Goal: Task Accomplishment & Management: Manage account settings

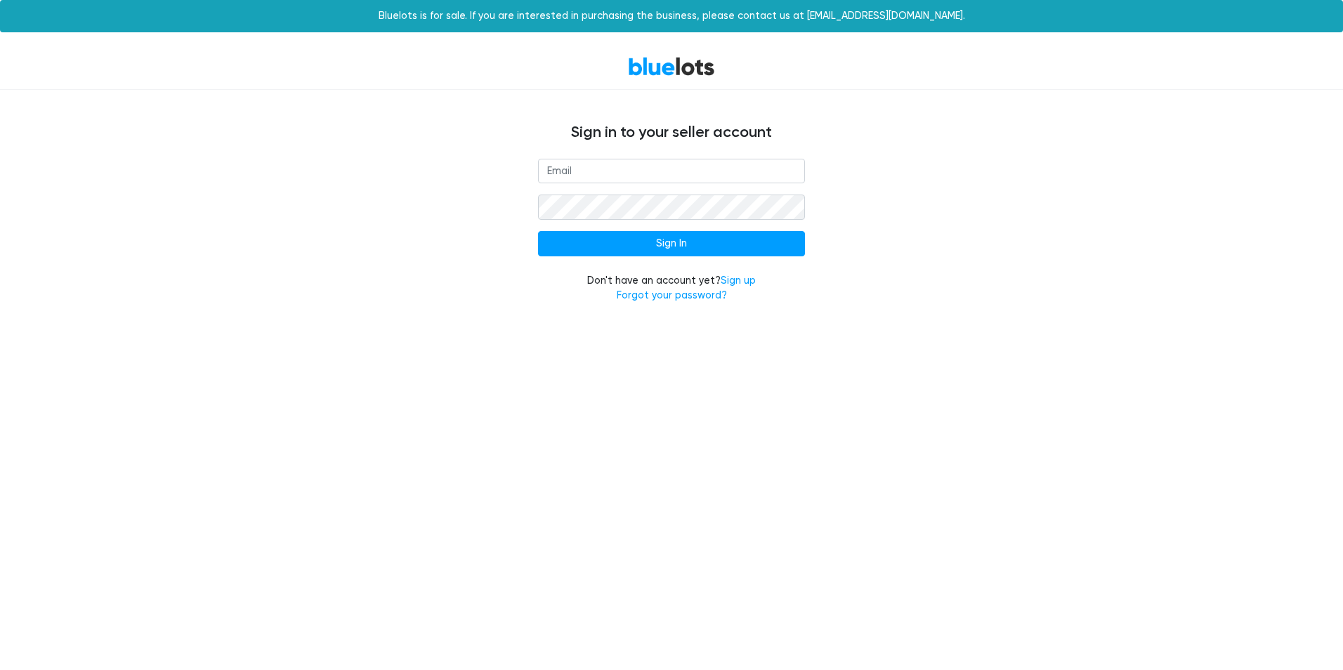
type input "[EMAIL_ADDRESS][DOMAIN_NAME]"
click at [680, 258] on form "[EMAIL_ADDRESS][DOMAIN_NAME] Sign In Don't have an account yet? Sign up Forgot …" at bounding box center [671, 231] width 267 height 145
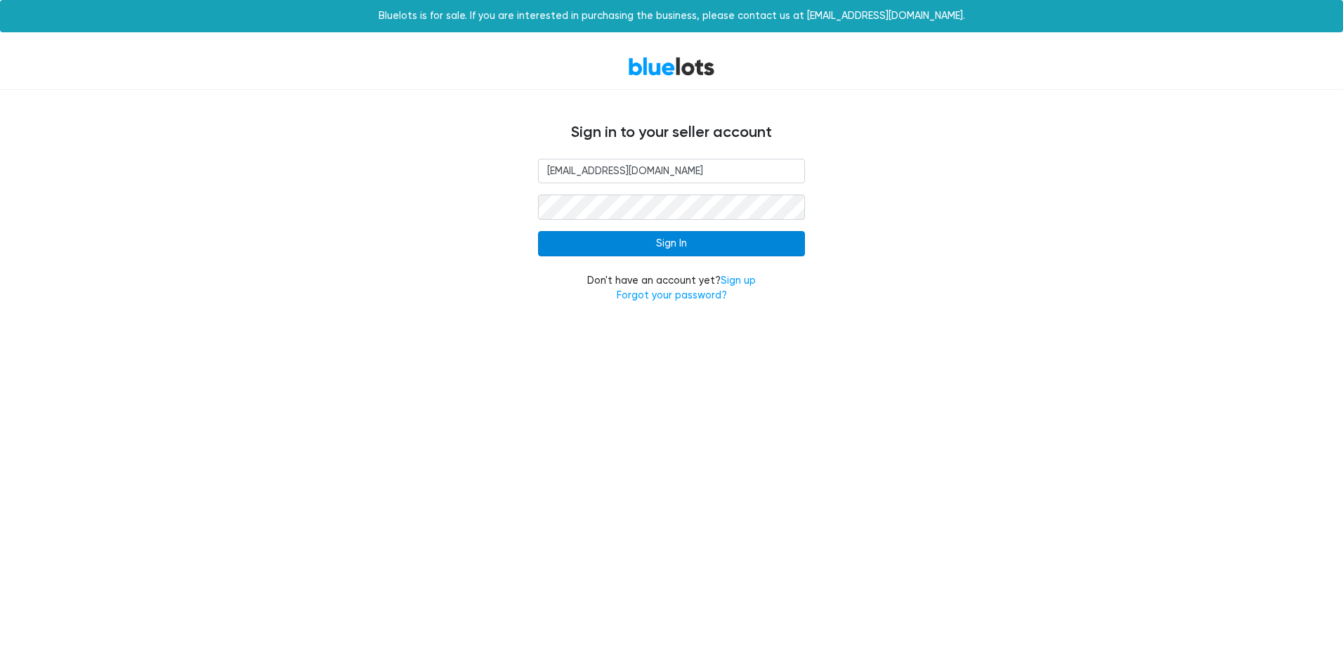
click at [680, 251] on input "Sign In" at bounding box center [671, 243] width 267 height 25
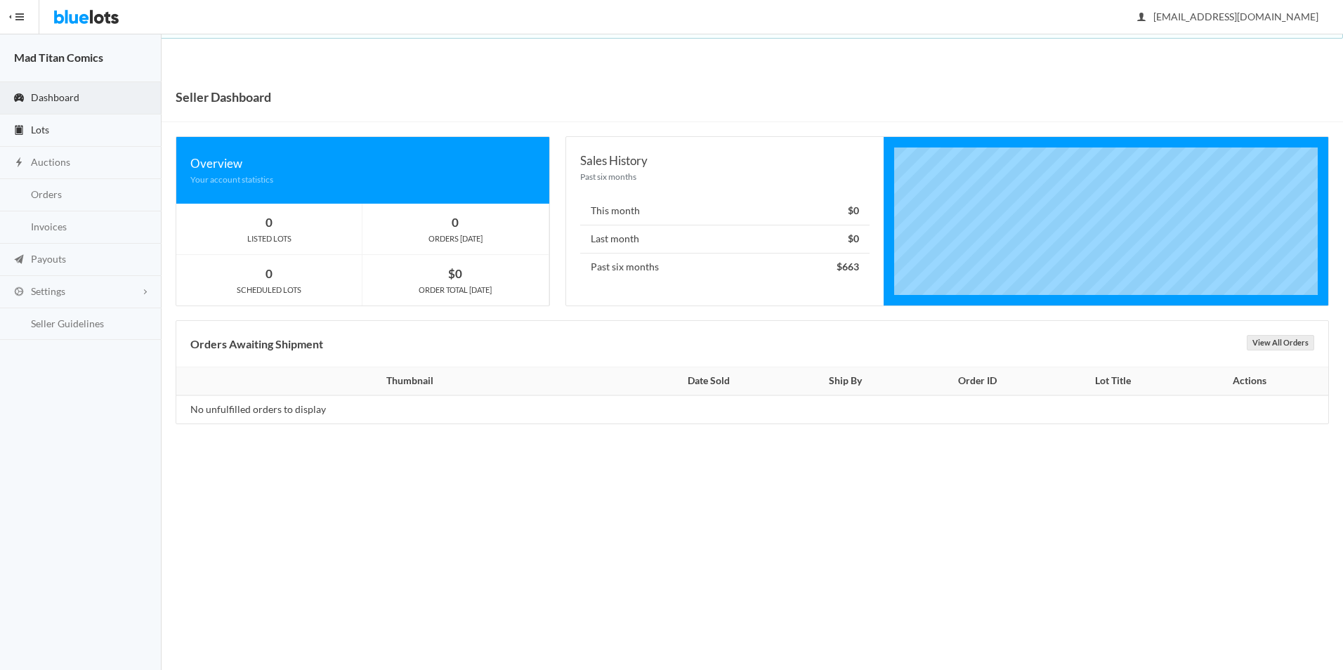
click at [52, 131] on link "Lots" at bounding box center [81, 130] width 162 height 32
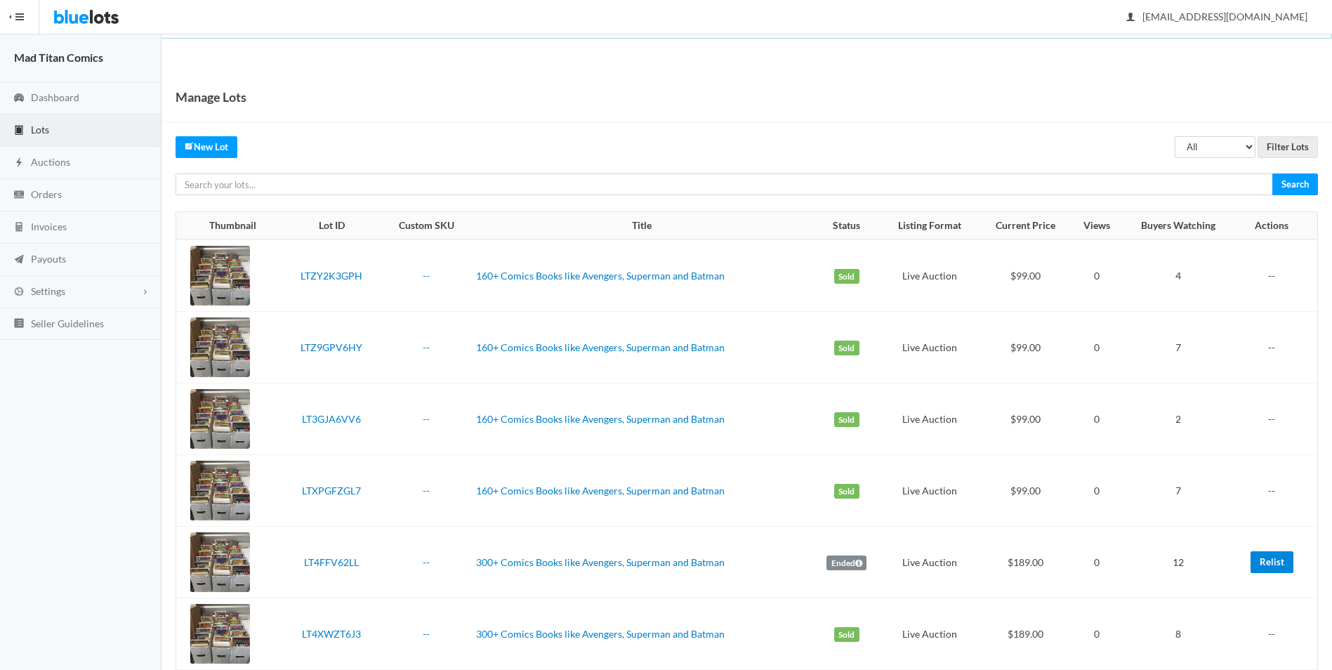
click at [1273, 565] on link "Relist" at bounding box center [1272, 562] width 43 height 22
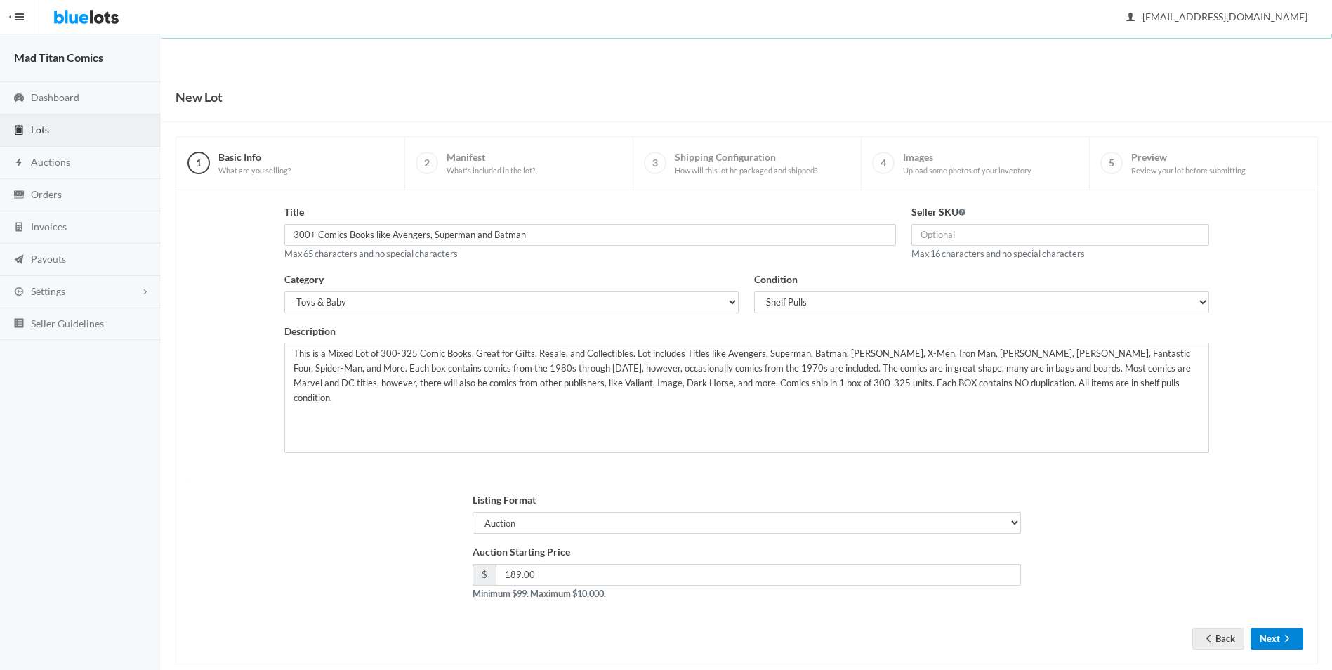
click at [1268, 638] on button "Next" at bounding box center [1277, 639] width 53 height 22
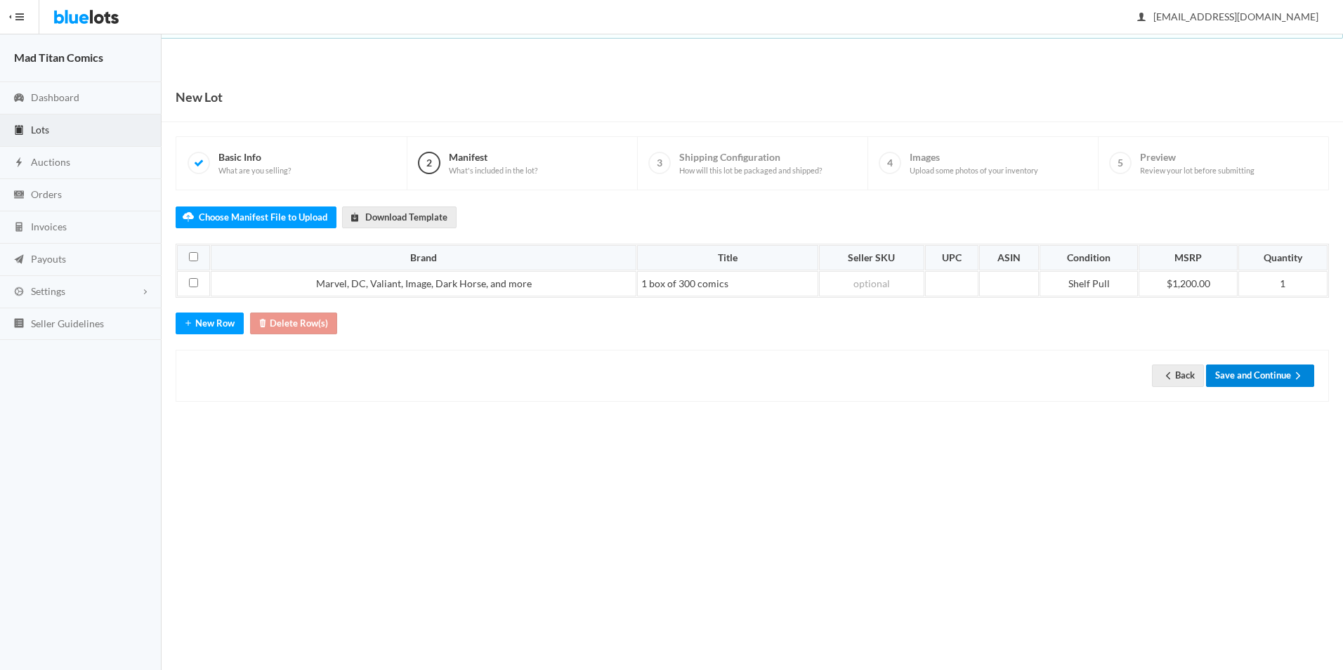
click at [1250, 376] on button "Save and Continue" at bounding box center [1260, 376] width 108 height 22
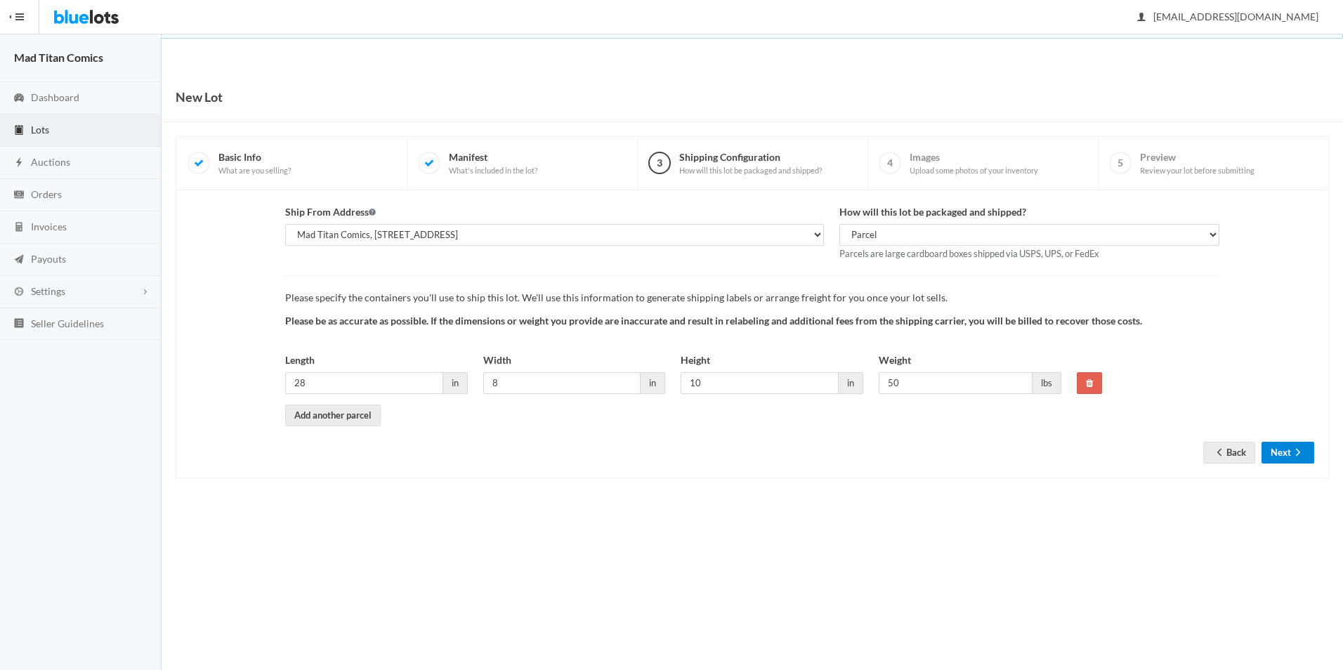
click at [1292, 448] on icon "arrow forward" at bounding box center [1298, 452] width 14 height 11
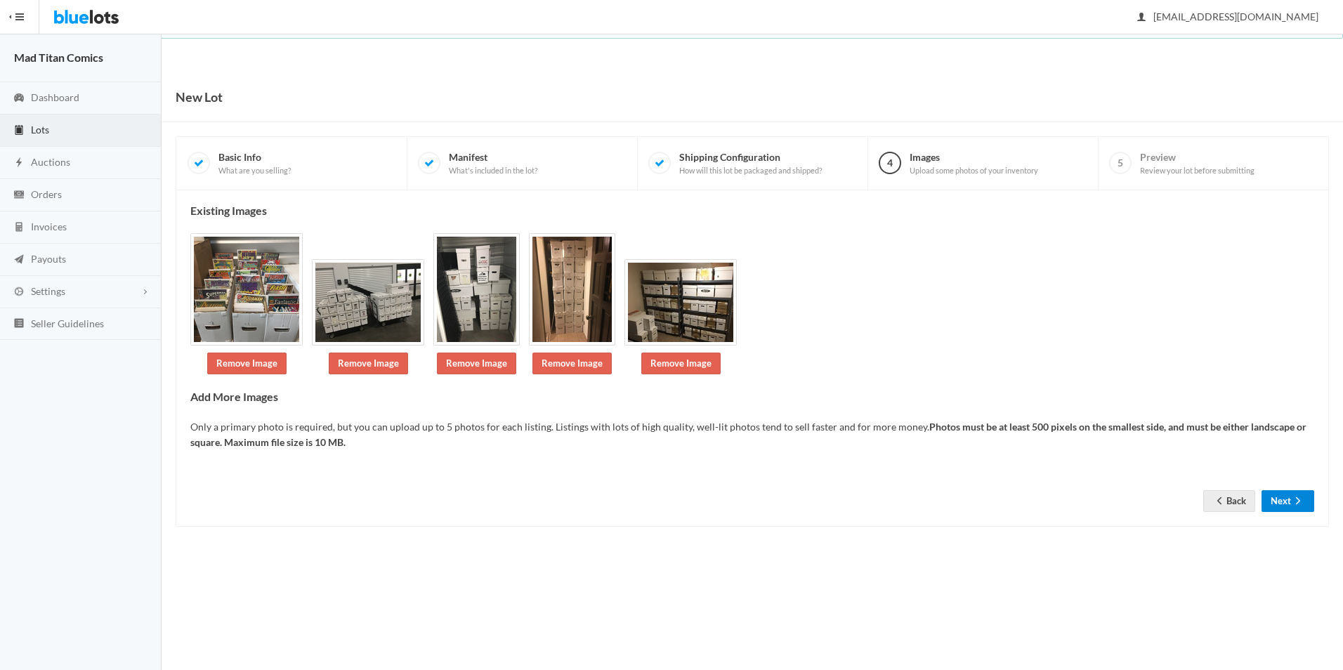
click at [1284, 499] on button "Next" at bounding box center [1287, 501] width 53 height 22
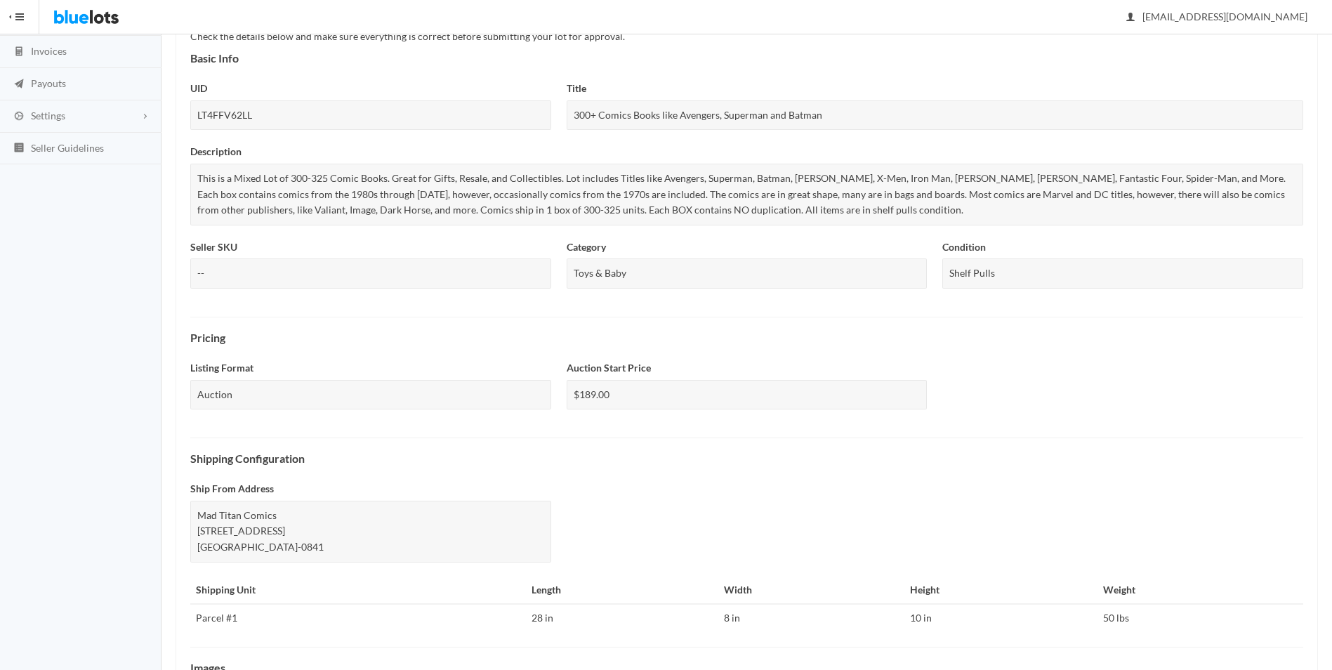
scroll to position [374, 0]
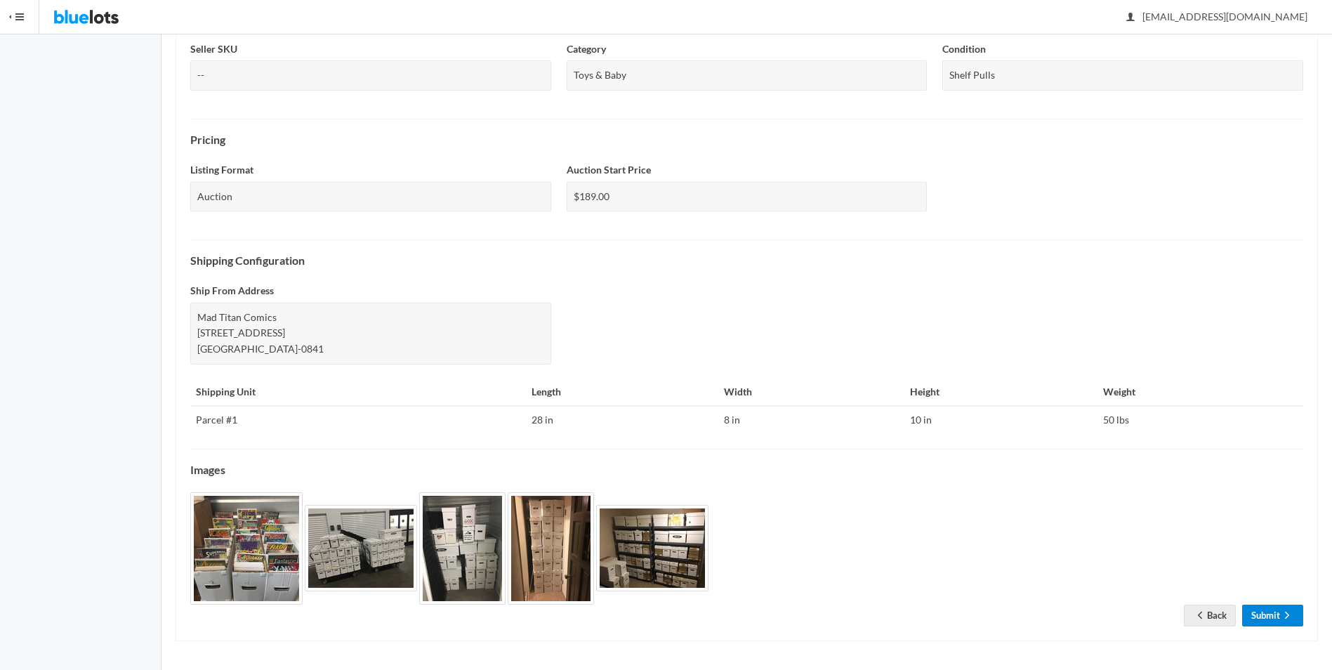
click at [1262, 623] on link "Submit" at bounding box center [1272, 616] width 61 height 22
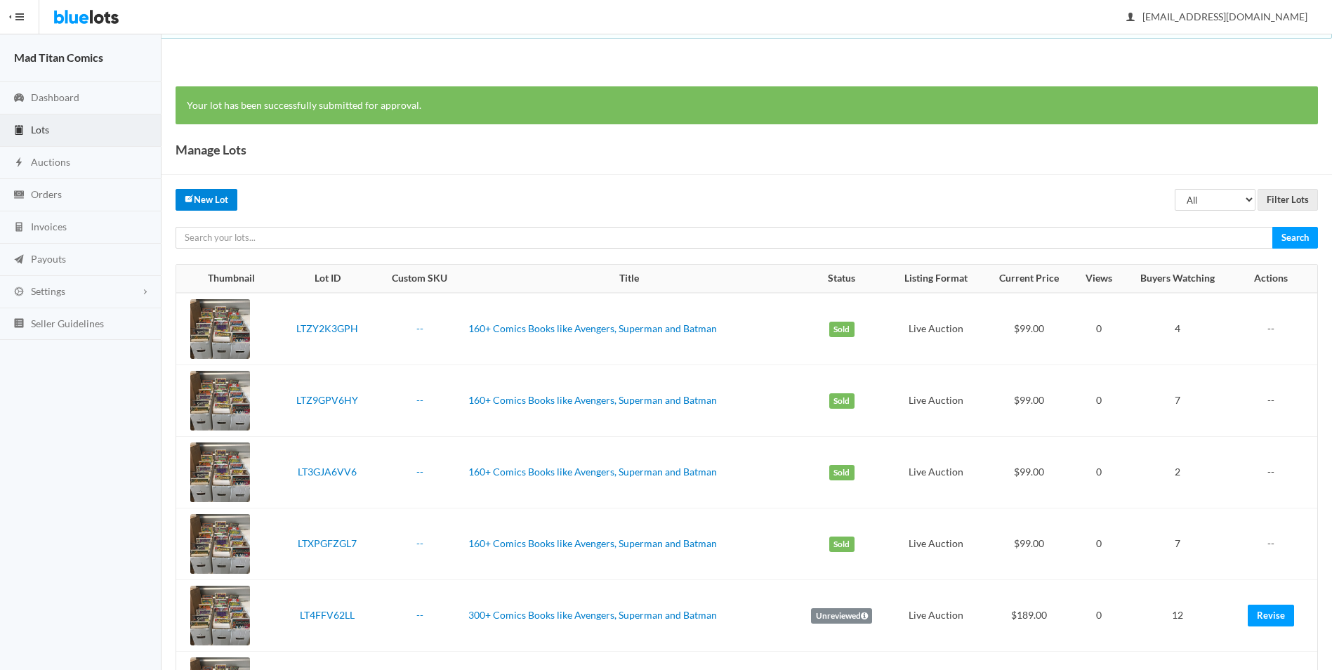
click at [199, 199] on link "New Lot" at bounding box center [207, 200] width 62 height 22
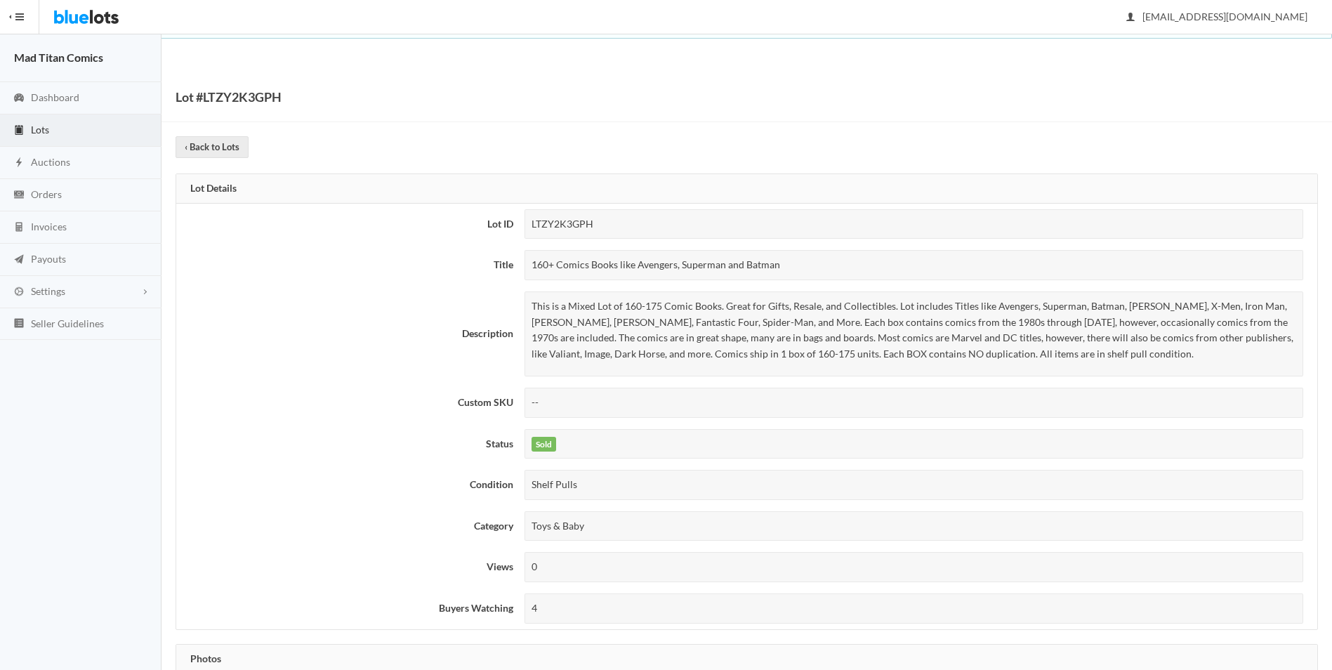
click at [638, 271] on div "160+ Comics Books like Avengers, Superman and Batman" at bounding box center [915, 265] width 780 height 30
click at [640, 267] on div "160+ Comics Books like Avengers, Superman and Batman" at bounding box center [915, 265] width 780 height 30
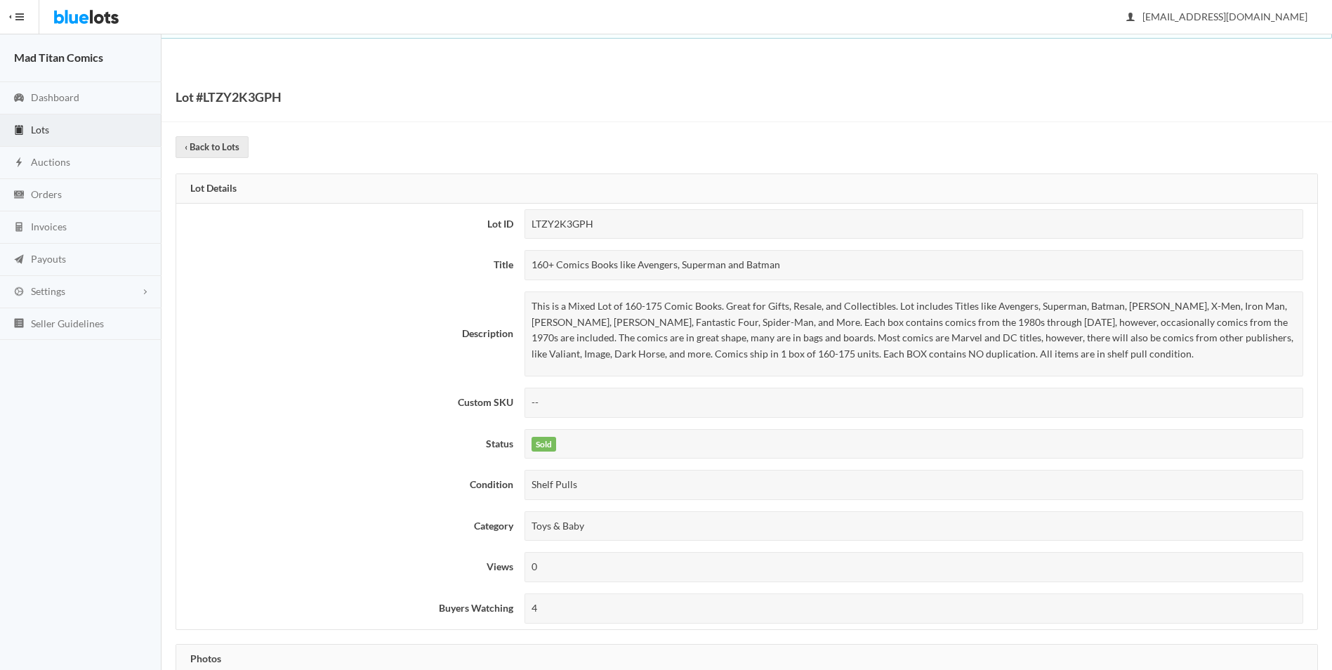
click at [789, 277] on div "160+ Comics Books like Avengers, Superman and Batman" at bounding box center [915, 265] width 780 height 30
drag, startPoint x: 791, startPoint y: 267, endPoint x: 512, endPoint y: 262, distance: 278.9
click at [512, 262] on tr "Title 160+ Comics Books like Avengers, Superman and Batman" at bounding box center [746, 264] width 1141 height 41
copy tr "160+ Comics Books like Avengers, Superman and Batman"
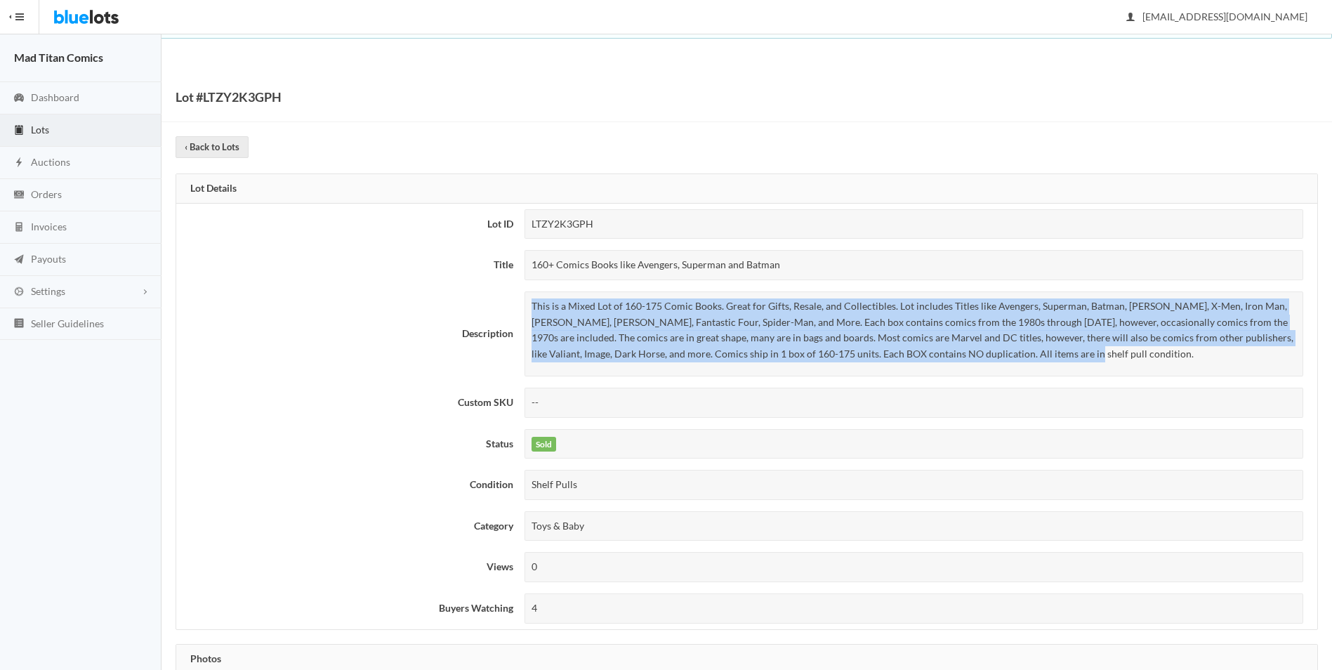
drag, startPoint x: 1011, startPoint y: 356, endPoint x: 519, endPoint y: 303, distance: 495.2
click at [519, 303] on td "This is a Mixed Lot of 160-175 Comic Books. Great for Gifts, Resale, and Collec…" at bounding box center [918, 334] width 799 height 96
copy p "This is a Mixed Lot of 160-175 Comic Books. Great for Gifts, Resale, and Collec…"
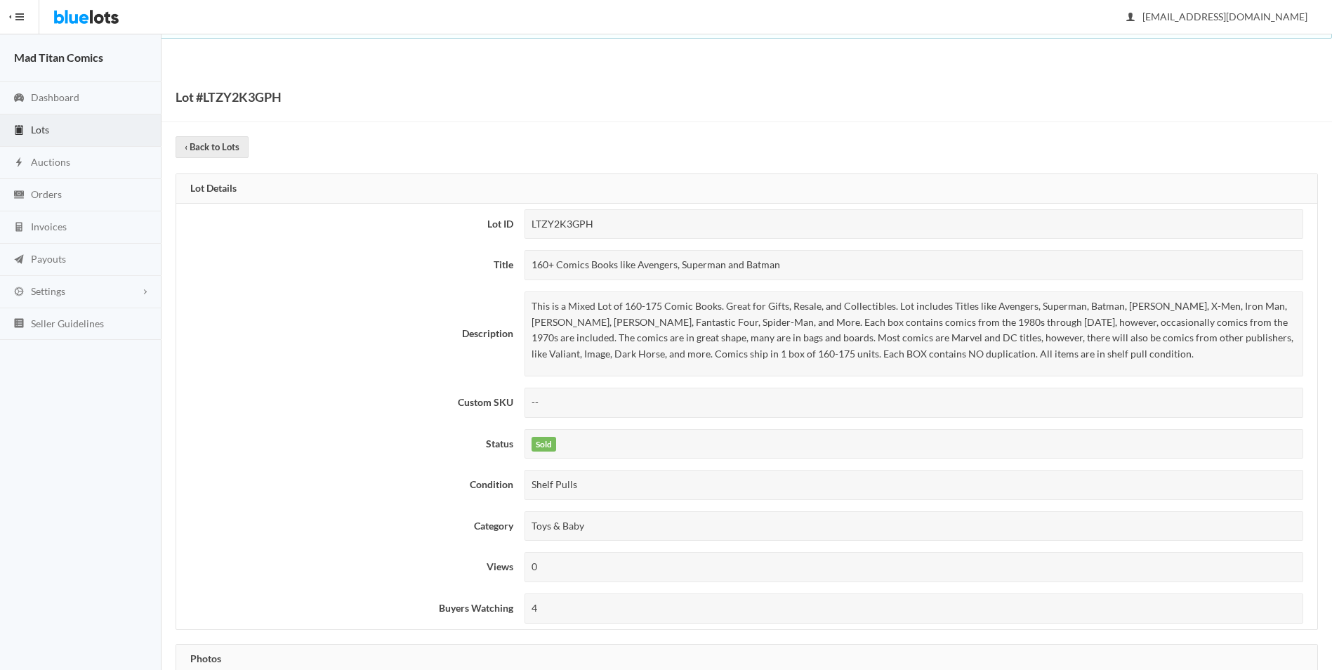
click at [562, 262] on div "160+ Comics Books like Avengers, Superman and Batman" at bounding box center [915, 265] width 780 height 30
copy tbody "160+ Comics Books like Avengers, Superman and Batman"
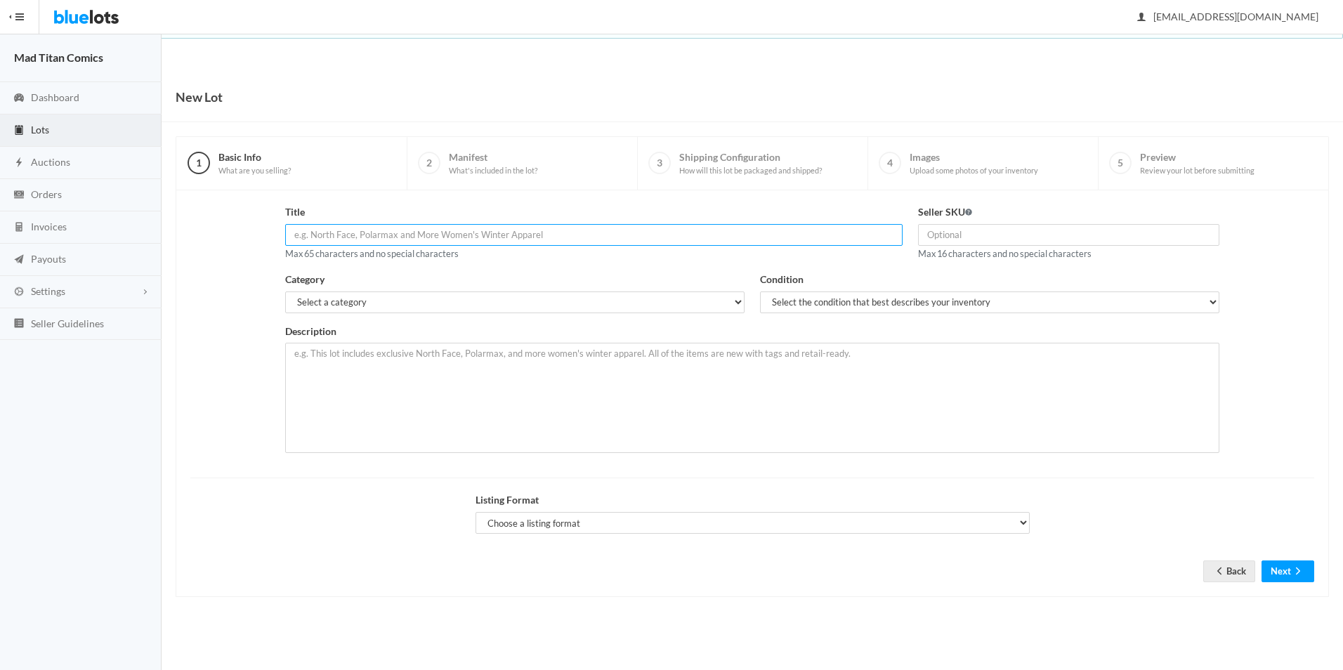
click at [427, 232] on input "text" at bounding box center [593, 235] width 617 height 22
click at [428, 240] on input "text" at bounding box center [593, 235] width 617 height 22
click at [395, 233] on input "text" at bounding box center [593, 235] width 617 height 22
paste input "160+ Comics Books like Avengers, Superman and Batman"
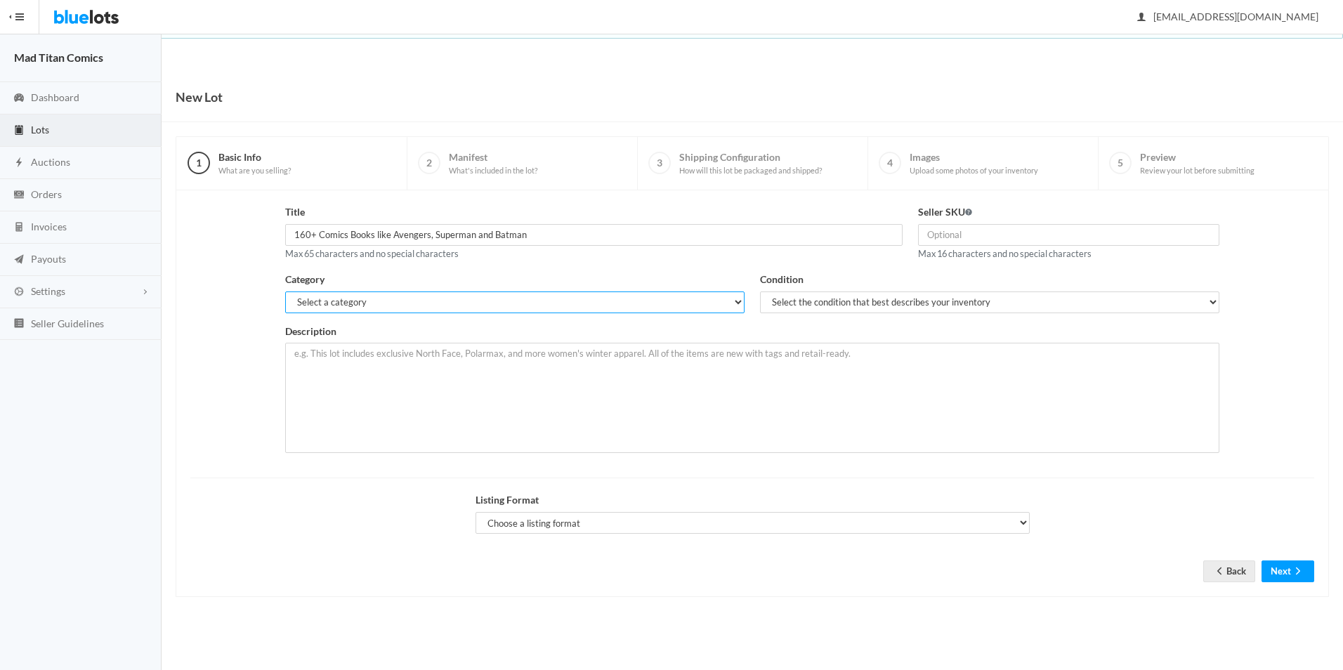
click at [499, 303] on select "Select a category Electronics Clothing, Shoes & Accessories Appliances Home & G…" at bounding box center [514, 302] width 459 height 22
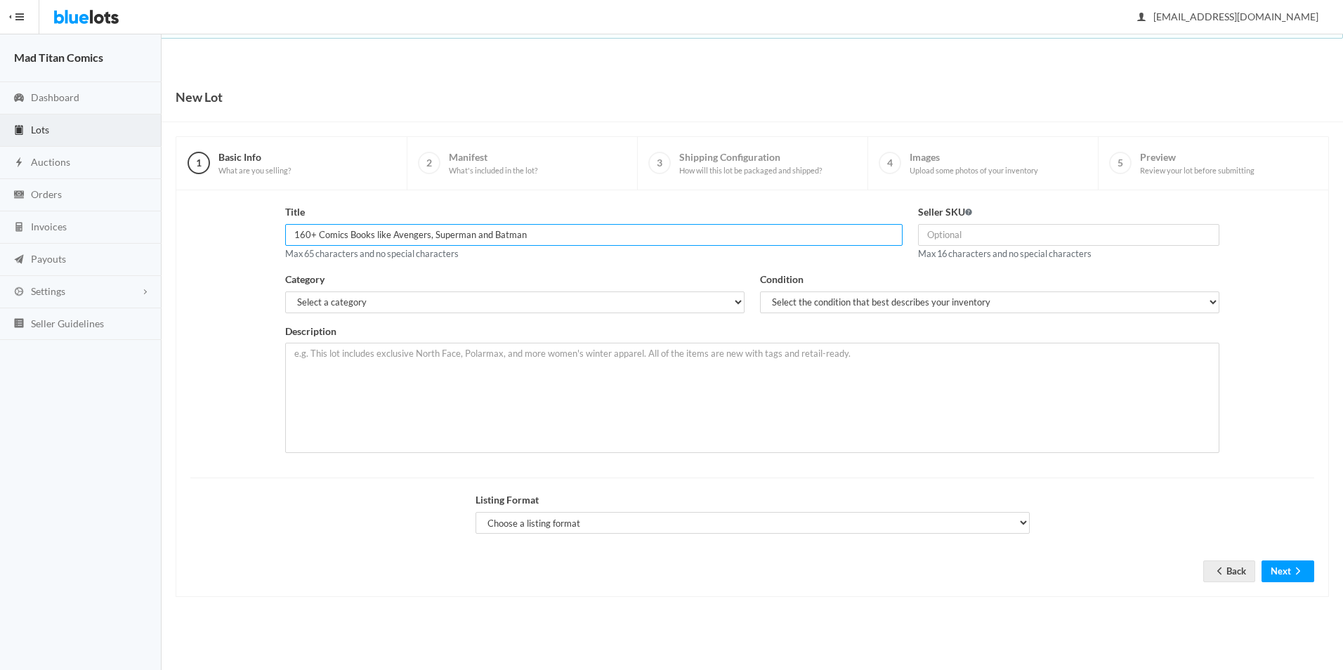
click at [307, 242] on input "160+ Comics Books like Avengers, Superman and Batman" at bounding box center [593, 235] width 617 height 22
type input "160+ Comics Books like Avengers, Superman and Batman"
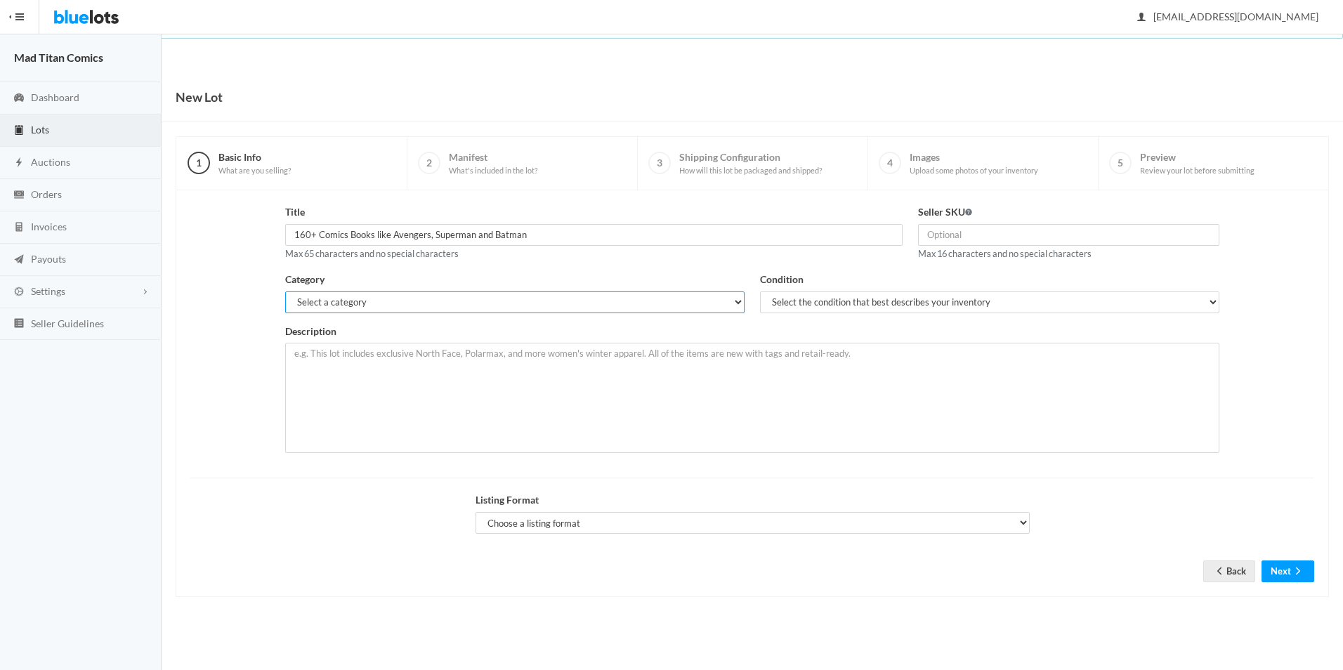
click at [738, 302] on select "Select a category Electronics Clothing, Shoes & Accessories Appliances Home & G…" at bounding box center [514, 302] width 459 height 22
select select "6"
click at [285, 291] on select "Select a category Electronics Clothing, Shoes & Accessories Appliances Home & G…" at bounding box center [514, 302] width 459 height 22
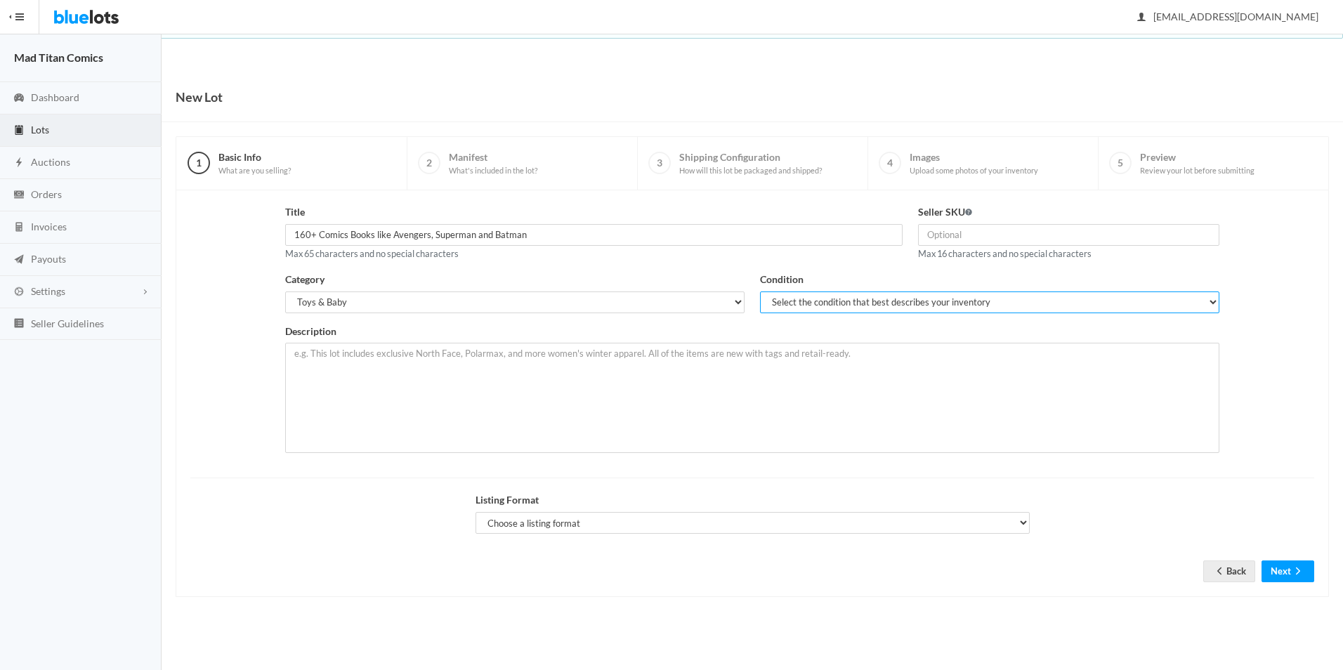
click at [851, 294] on select "Select the condition that best describes your inventory Brand New Shelf Pulls C…" at bounding box center [989, 302] width 459 height 22
select select "2"
click at [760, 291] on select "Select the condition that best describes your inventory Brand New Shelf Pulls C…" at bounding box center [989, 302] width 459 height 22
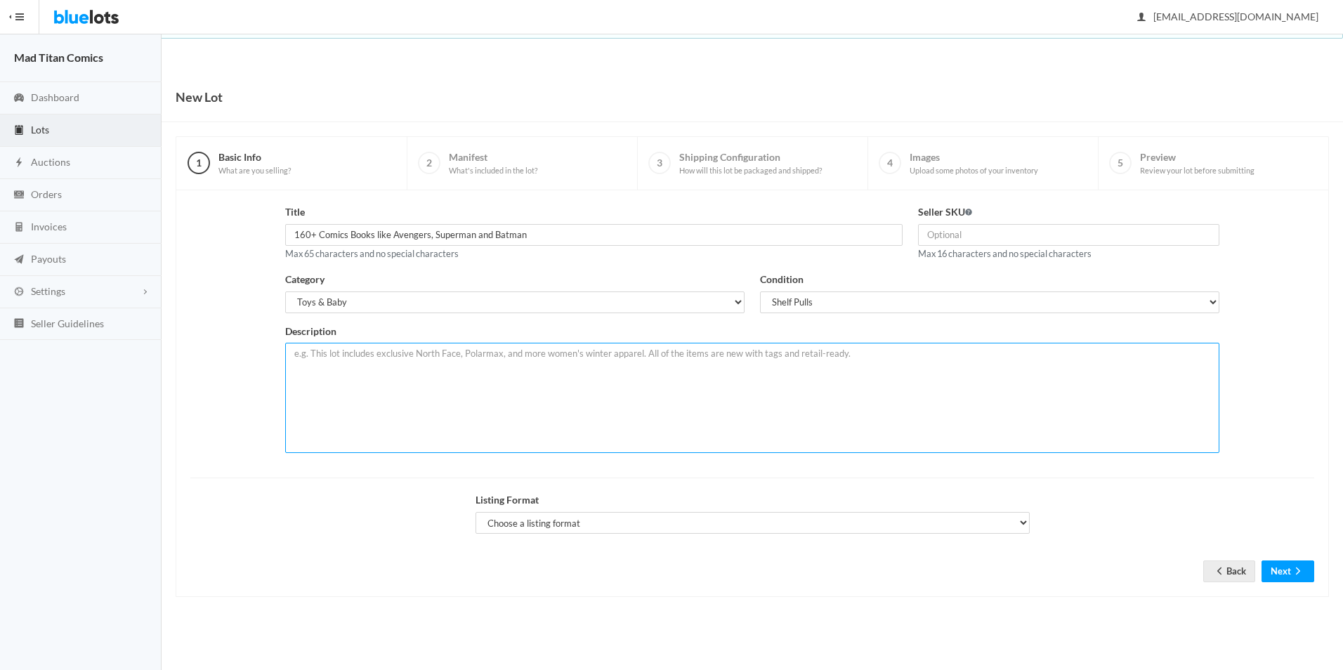
click at [402, 369] on textarea at bounding box center [752, 398] width 934 height 110
paste textarea "This is a Mixed Lot of 160-175 Comic Books. Great for Gifts, Resale, and Collec…"
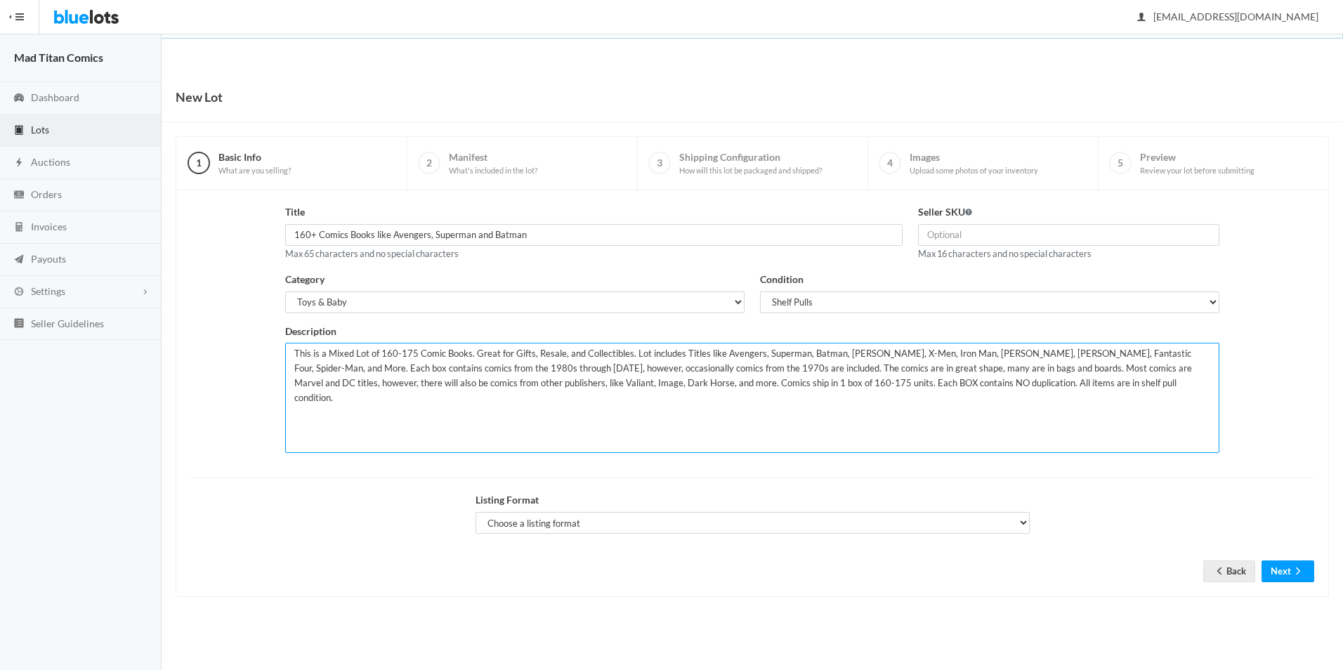
type textarea "This is a Mixed Lot of 160-175 Comic Books. Great for Gifts, Resale, and Collec…"
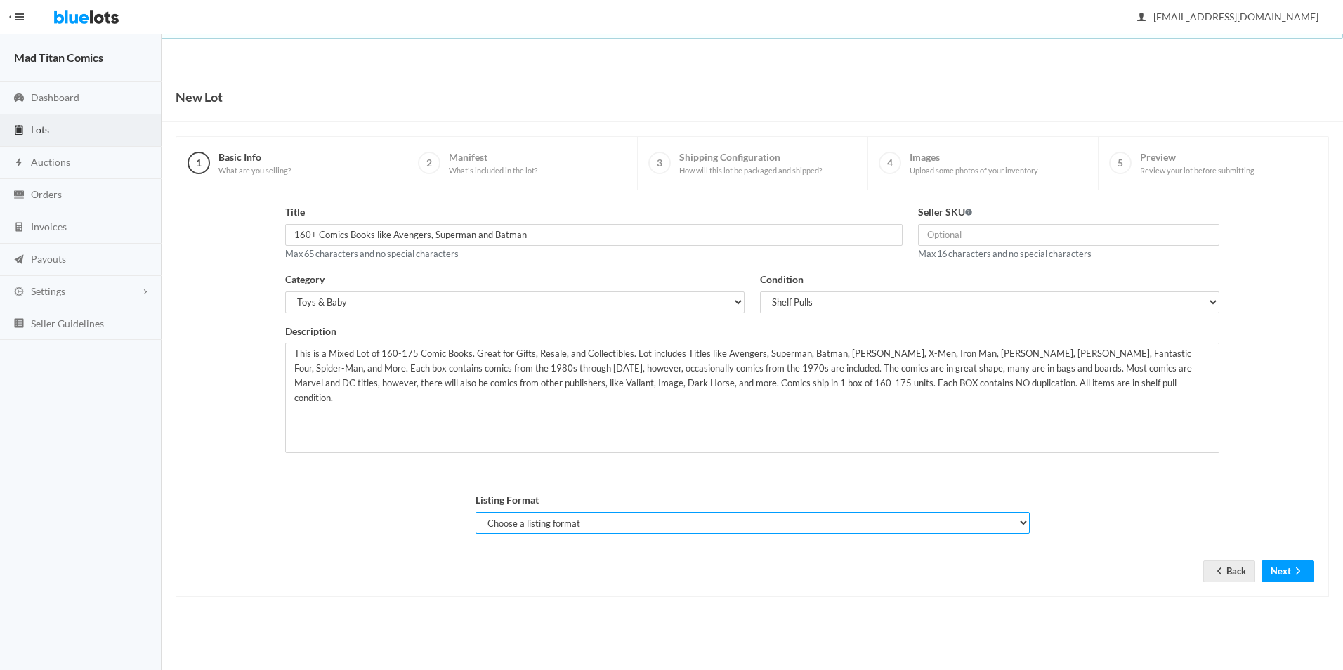
click at [520, 523] on select "Choose a listing format Auction Buy Now" at bounding box center [753, 523] width 554 height 22
select select "true"
click at [476, 512] on select "Choose a listing format Auction Buy Now" at bounding box center [753, 523] width 554 height 22
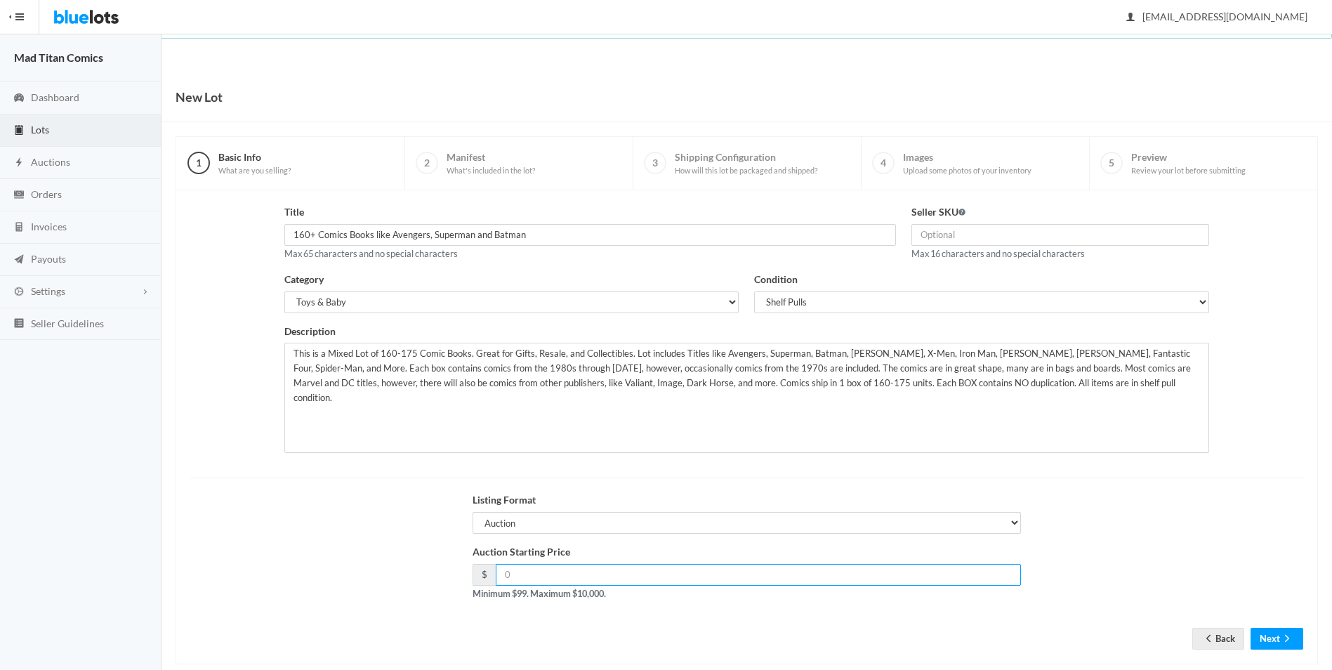
click at [556, 581] on input "number" at bounding box center [759, 575] width 526 height 22
type input "99"
click at [1233, 567] on div "Auction Starting Price $ 99 Minimum $99. Maximum $10,000." at bounding box center [747, 577] width 1129 height 67
click at [1278, 639] on button "Next" at bounding box center [1277, 639] width 53 height 22
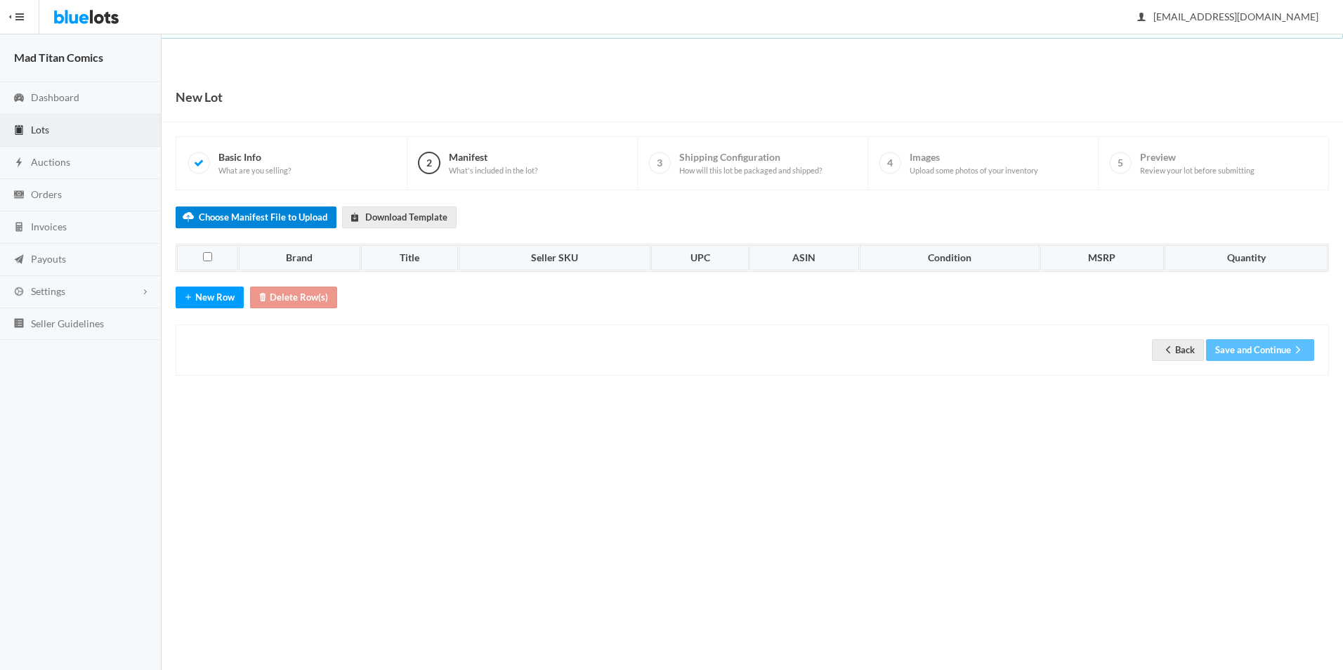
click at [287, 218] on label "Choose Manifest File to Upload" at bounding box center [256, 217] width 161 height 22
click at [0, 0] on input "Choose Manifest File to Upload" at bounding box center [0, 0] width 0 height 0
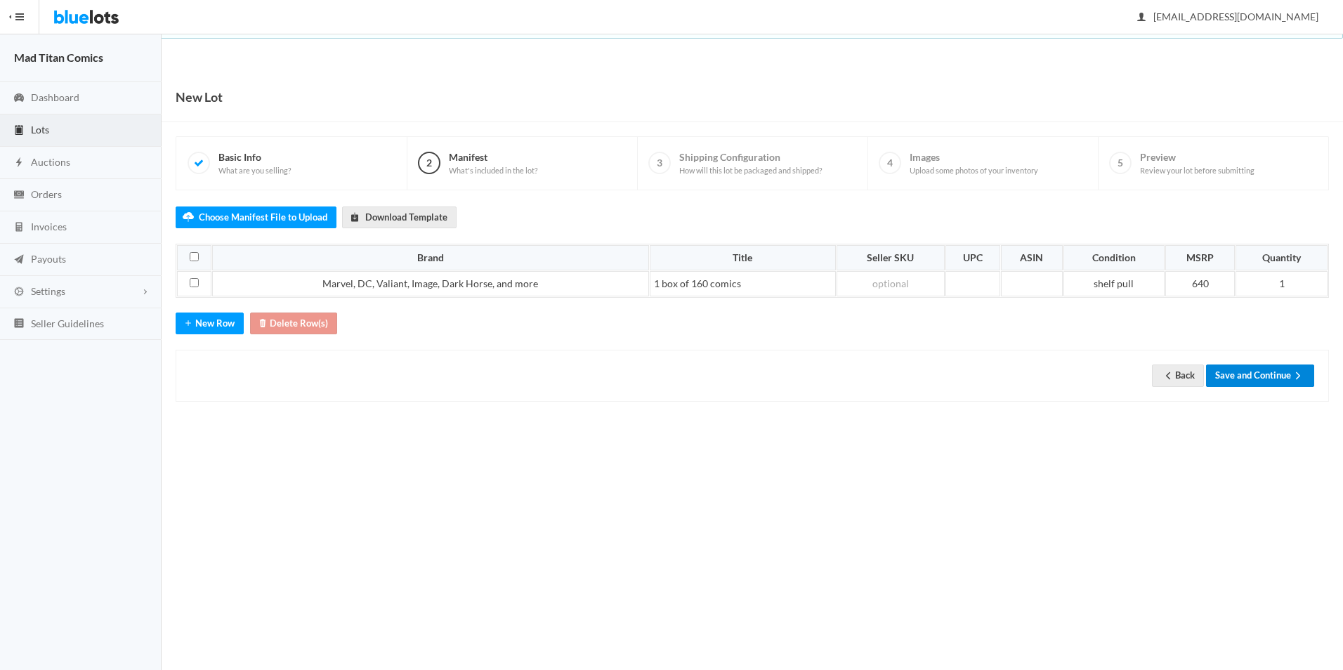
click at [1236, 379] on button "Save and Continue" at bounding box center [1260, 376] width 108 height 22
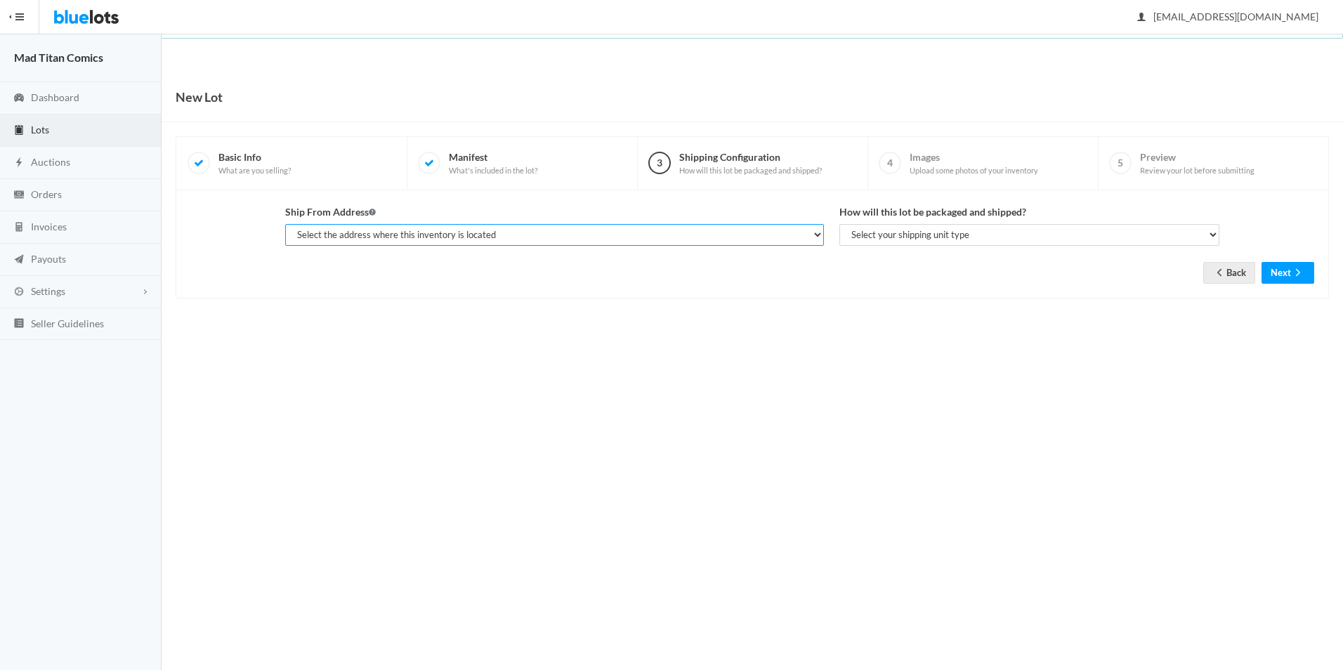
click at [818, 232] on select "Select the address where this inventory is located Mad Titan Comics, [STREET_AD…" at bounding box center [554, 235] width 538 height 22
select select "17761"
click at [285, 224] on select "Select the address where this inventory is located Mad Titan Comics, [STREET_AD…" at bounding box center [554, 235] width 538 height 22
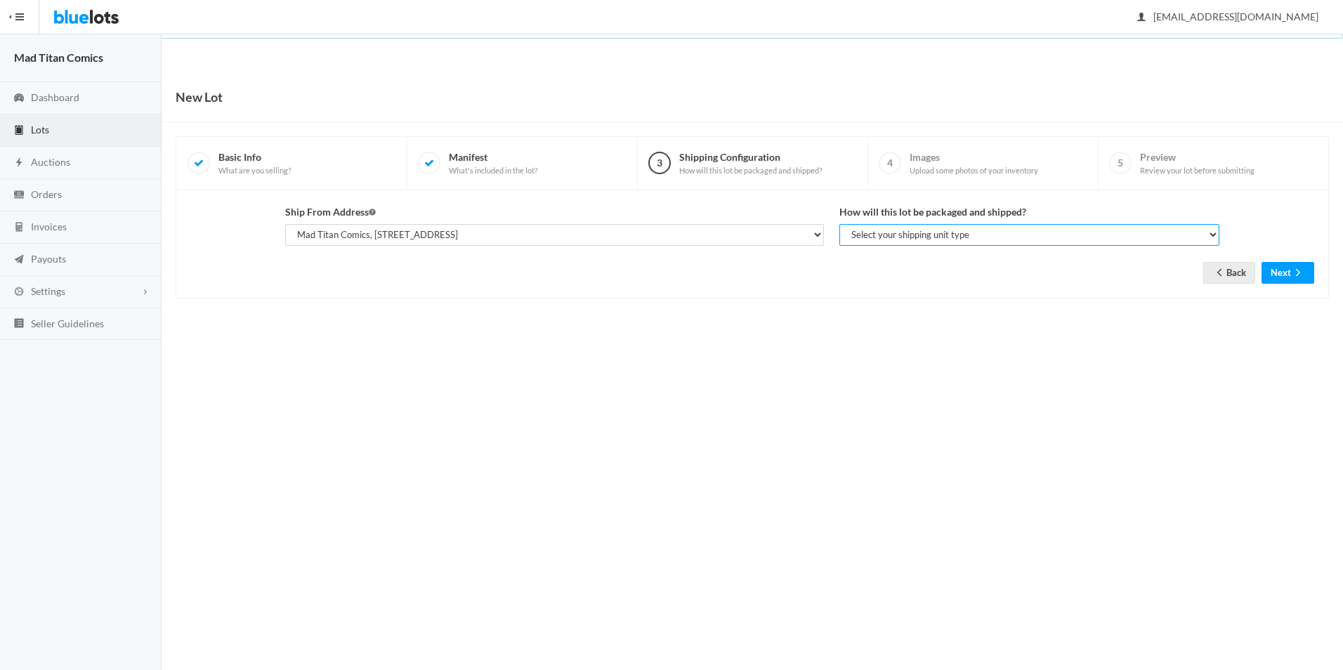
click at [904, 240] on select "Select your shipping unit type Parcel Pallet Truckload" at bounding box center [1029, 235] width 380 height 22
select select "parcel"
click at [839, 224] on select "Select your shipping unit type Parcel Pallet Truckload" at bounding box center [1029, 235] width 380 height 22
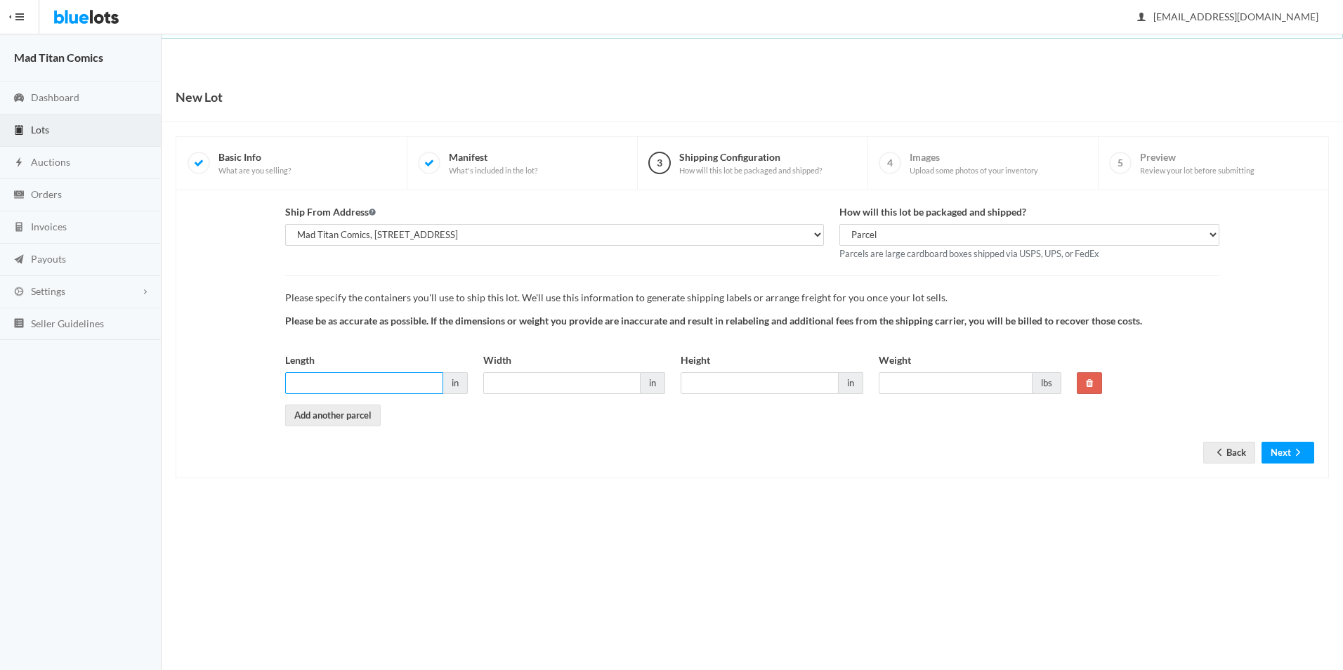
click at [382, 372] on input "Length" at bounding box center [364, 383] width 158 height 22
type input "18"
click at [542, 380] on input "Width" at bounding box center [562, 383] width 158 height 22
type input "8"
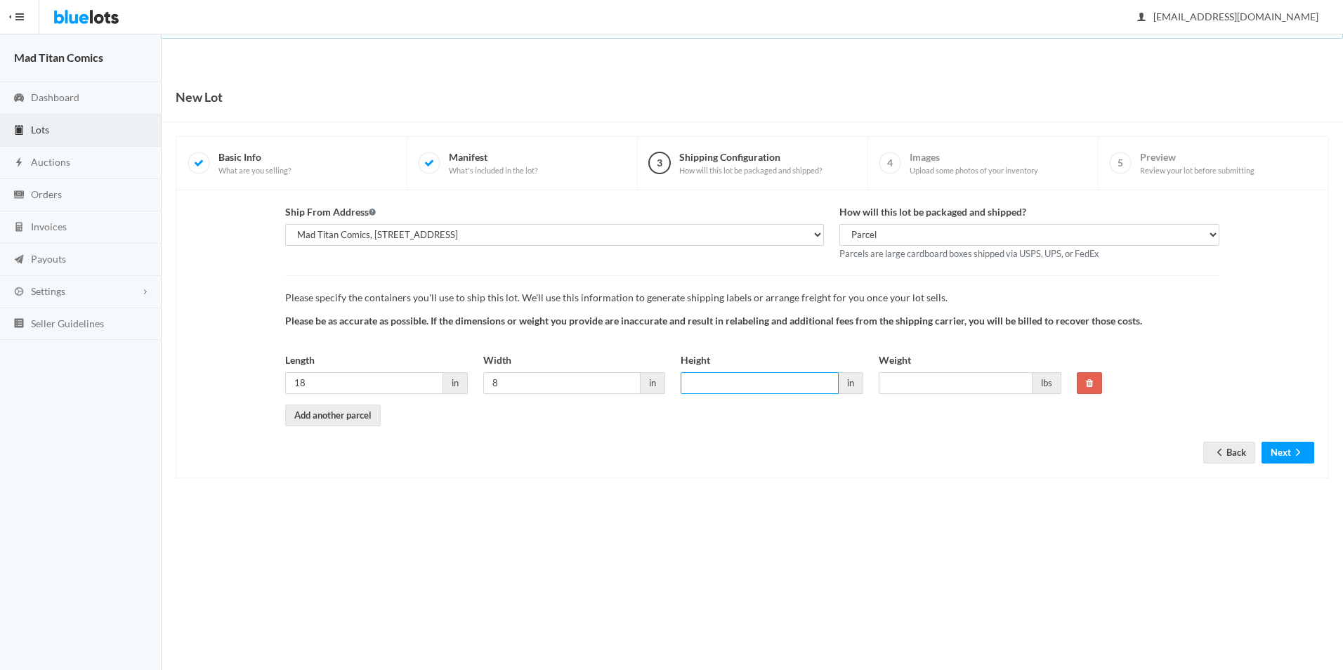
click at [707, 386] on input "Height" at bounding box center [760, 383] width 158 height 22
type input "10"
click at [914, 383] on input "Weight" at bounding box center [956, 383] width 154 height 22
type input "30"
click at [1283, 455] on button "Next" at bounding box center [1287, 453] width 53 height 22
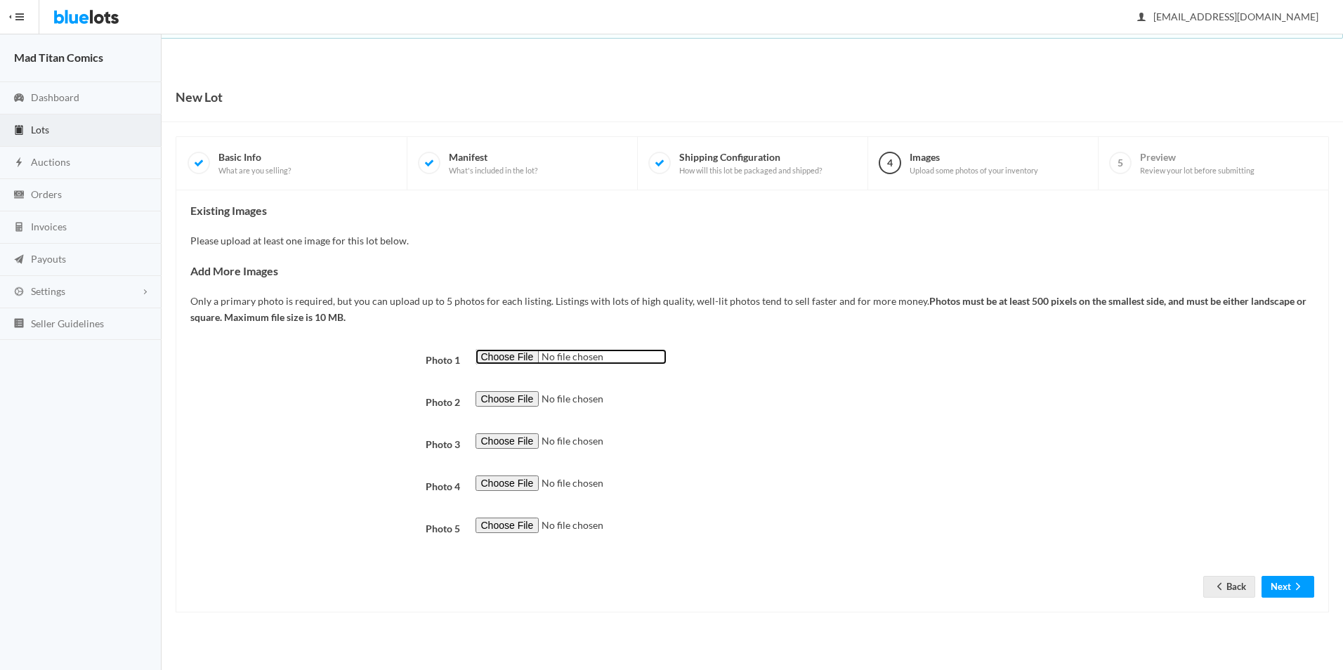
click at [516, 355] on input "file" at bounding box center [571, 357] width 191 height 16
type input "C:\fakepath\AD PIC.JPG"
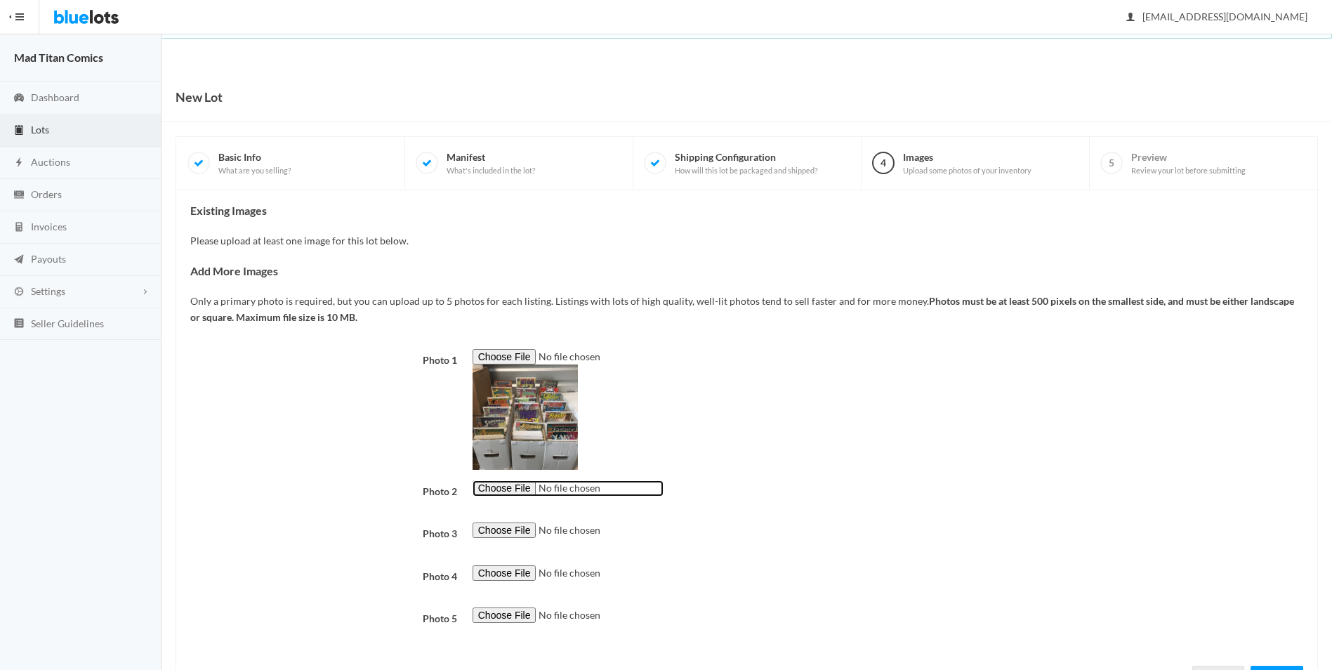
click at [492, 487] on input "file" at bounding box center [568, 488] width 191 height 16
type input "C:\fakepath\IMG_2458.JPG"
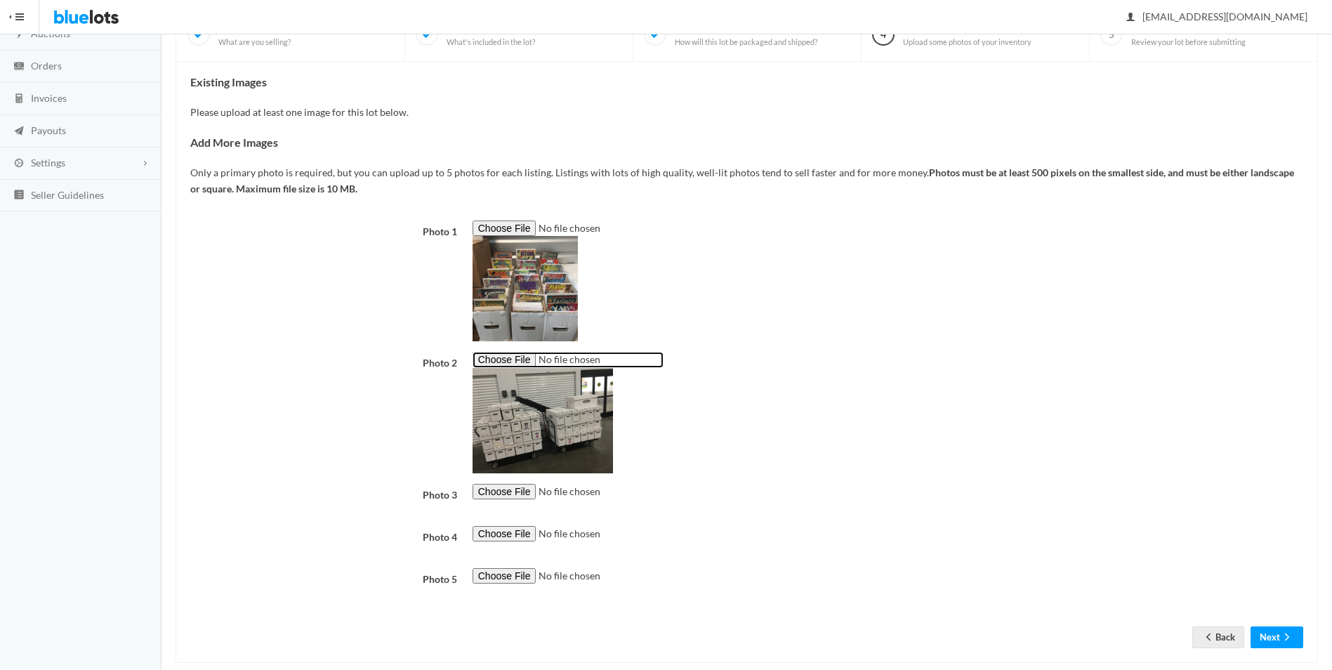
scroll to position [150, 0]
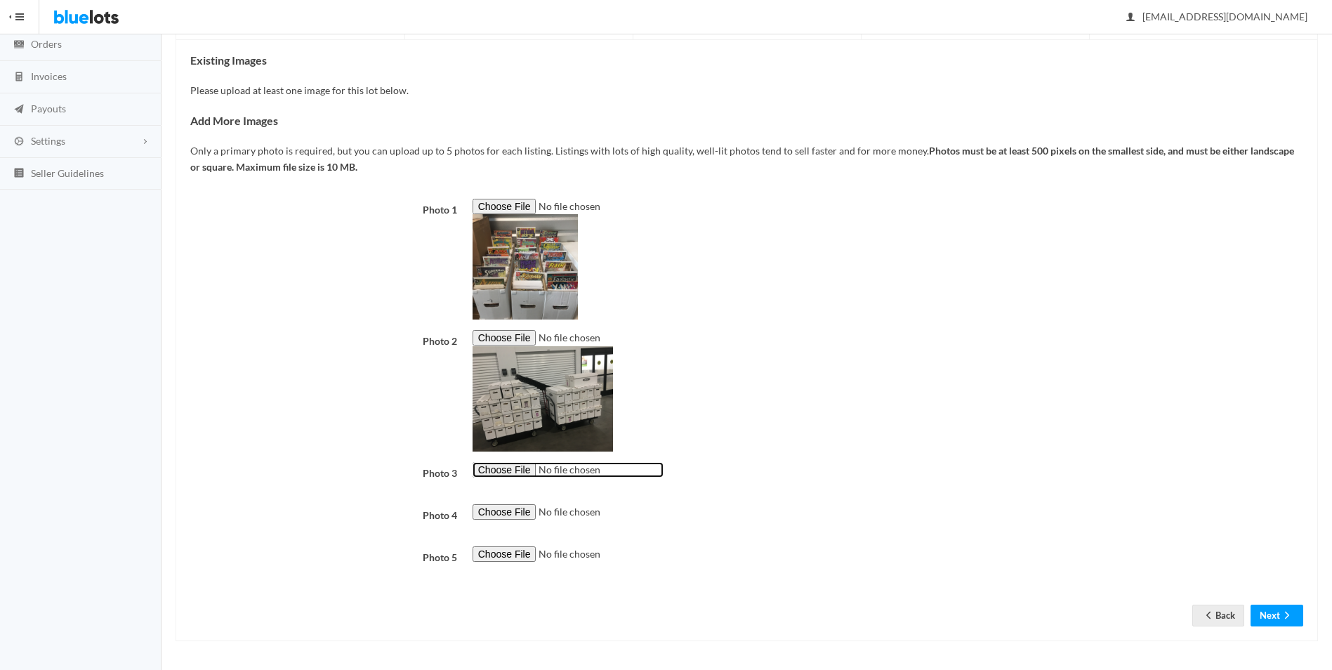
click at [520, 476] on input "file" at bounding box center [568, 470] width 191 height 16
type input "C:\fakepath\IMG_0630.JPG"
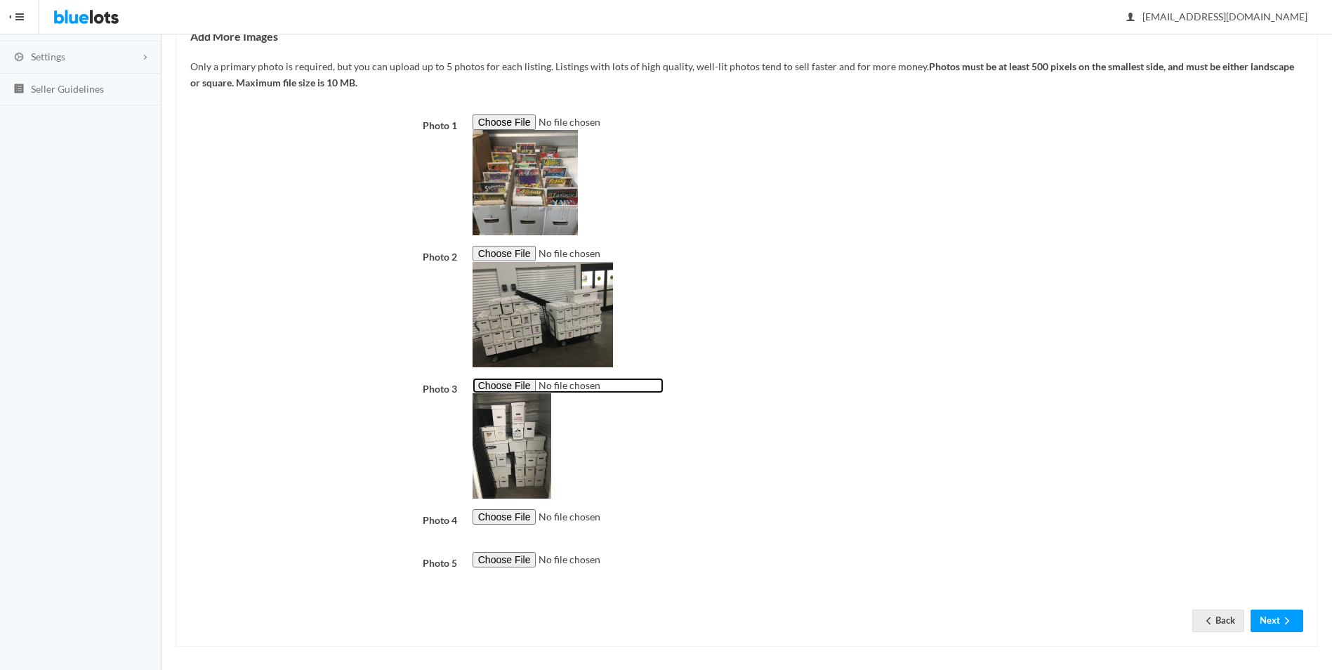
scroll to position [240, 0]
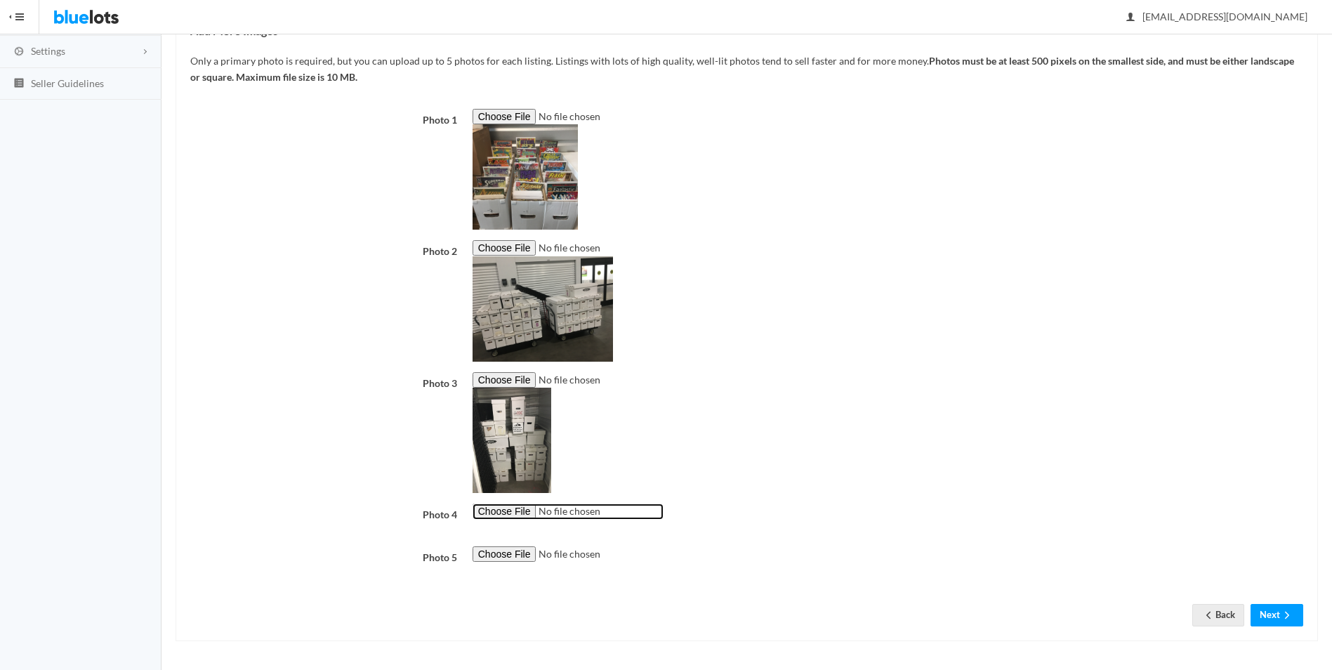
click at [511, 513] on input "file" at bounding box center [568, 512] width 191 height 16
type input "C:\fakepath\IMG_0063.JPG"
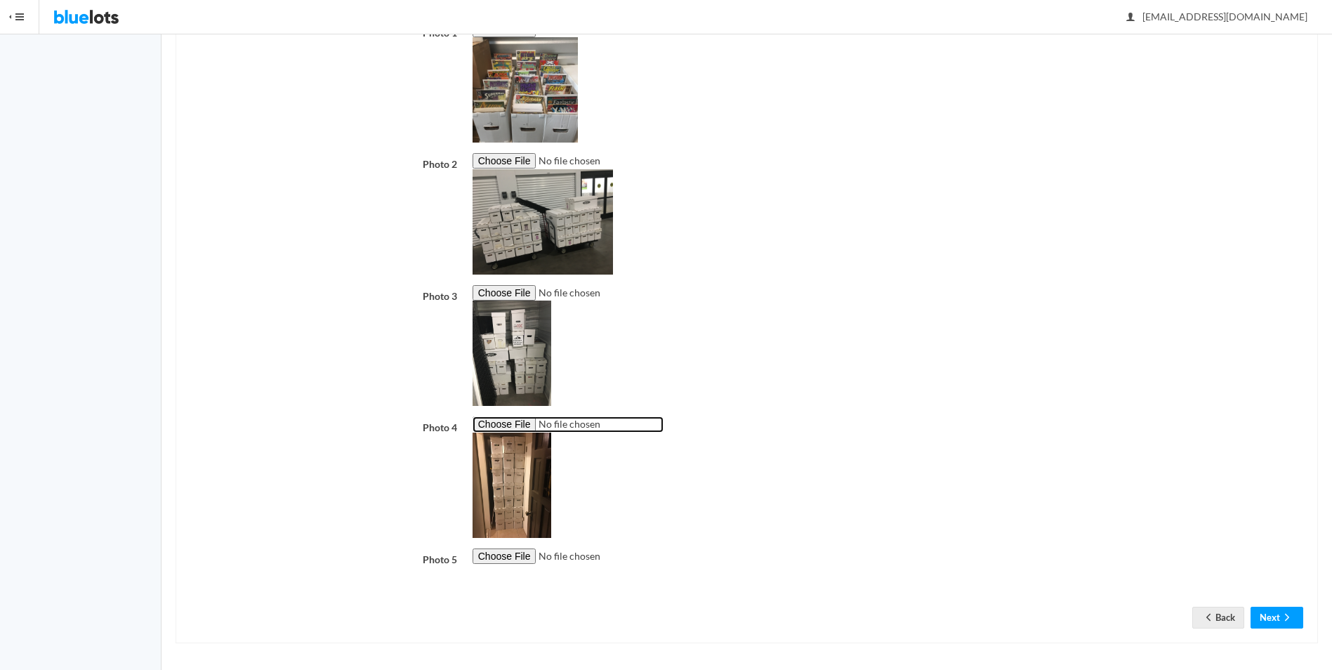
scroll to position [329, 0]
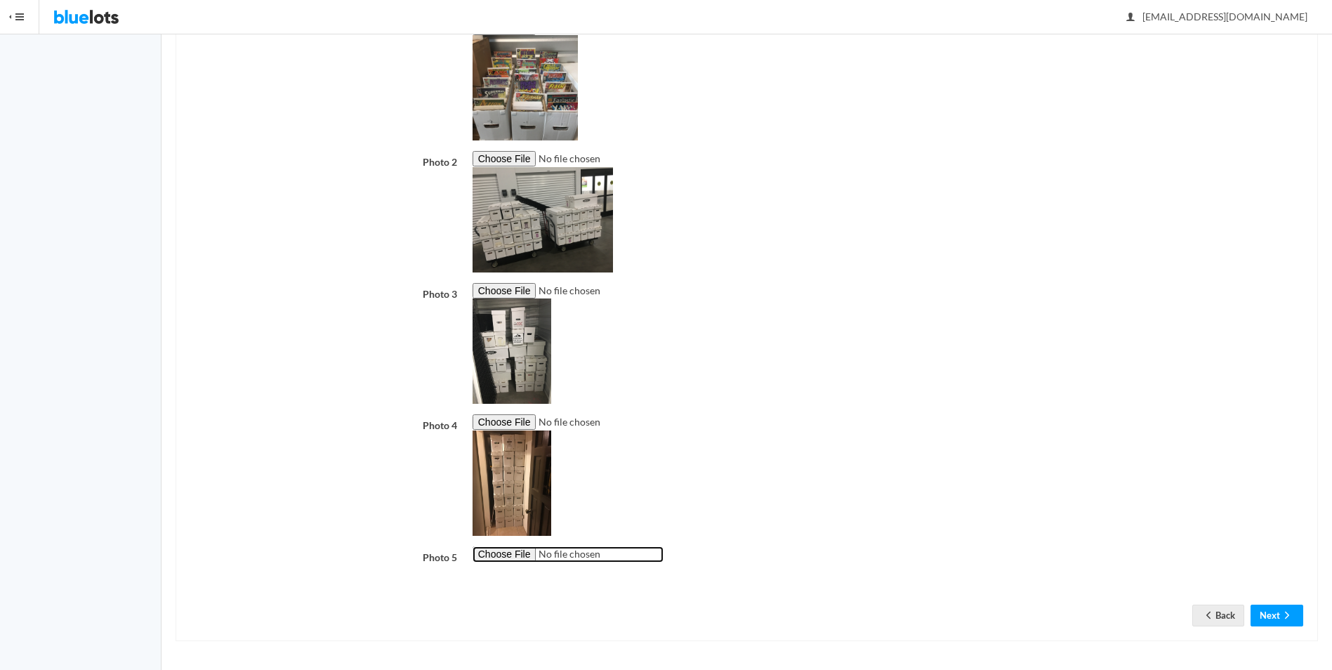
click at [507, 556] on input "file" at bounding box center [568, 554] width 191 height 16
type input "C:\fakepath\IMG_8633.JPG"
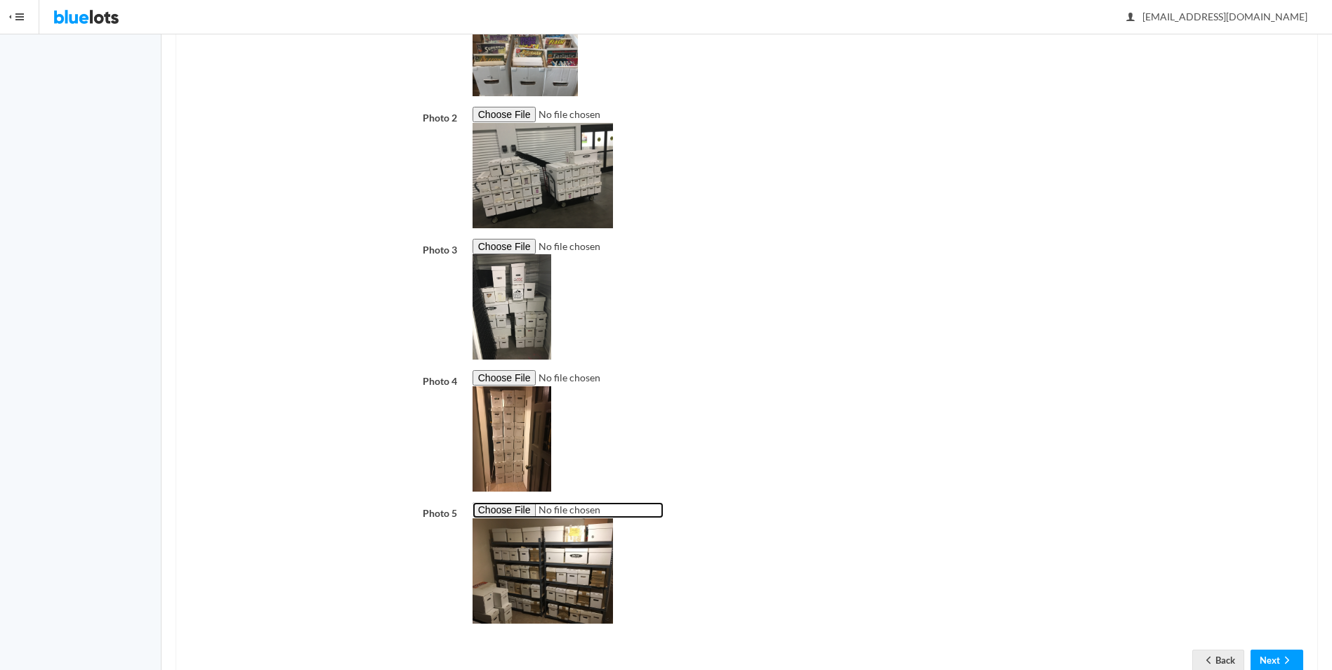
scroll to position [419, 0]
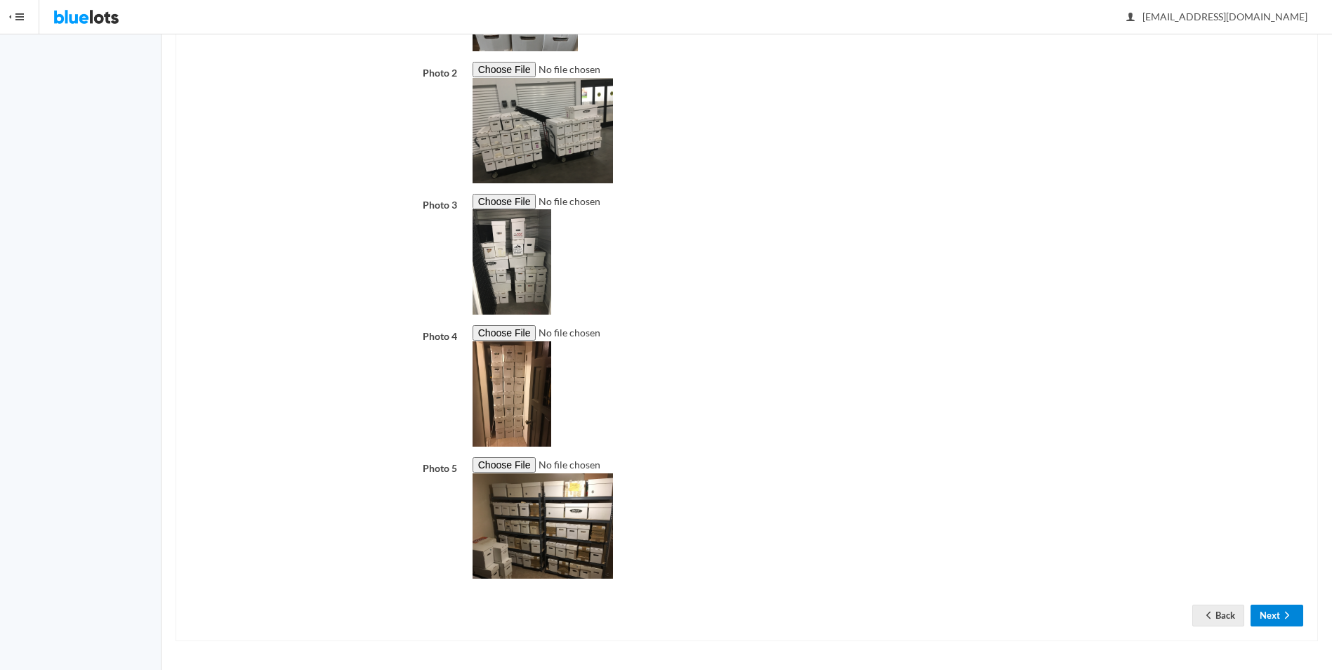
click at [1276, 613] on button "Next" at bounding box center [1277, 616] width 53 height 22
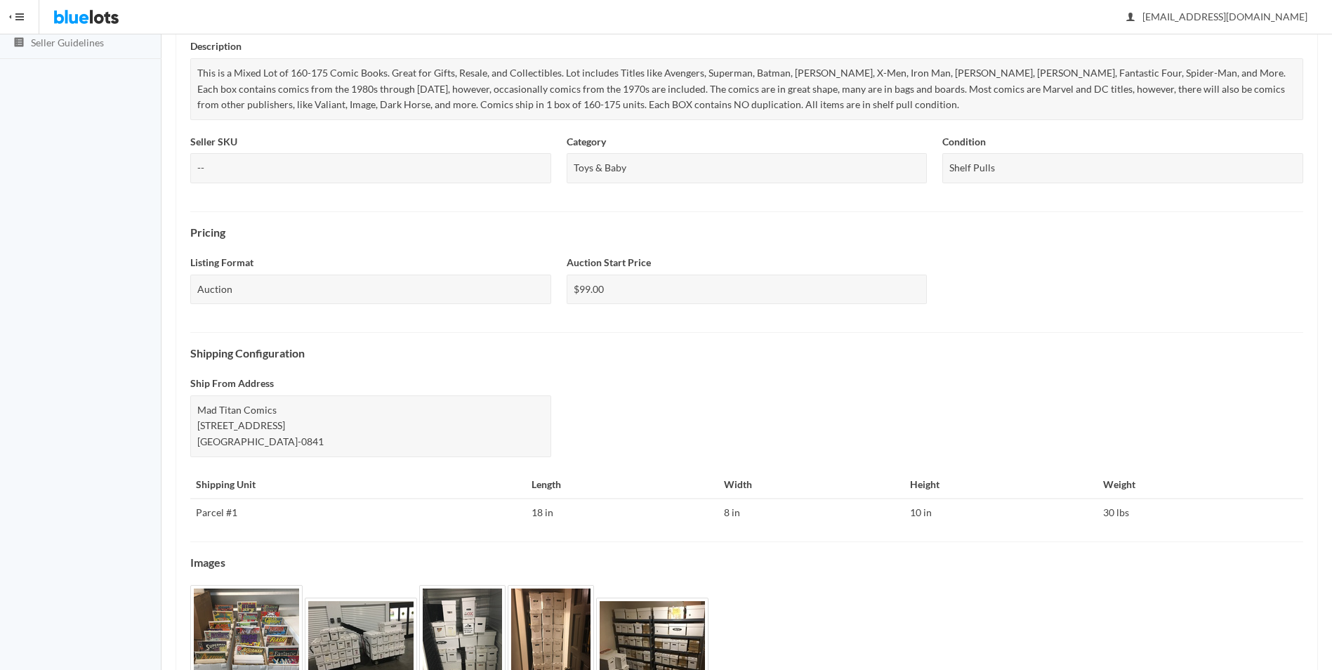
scroll to position [374, 0]
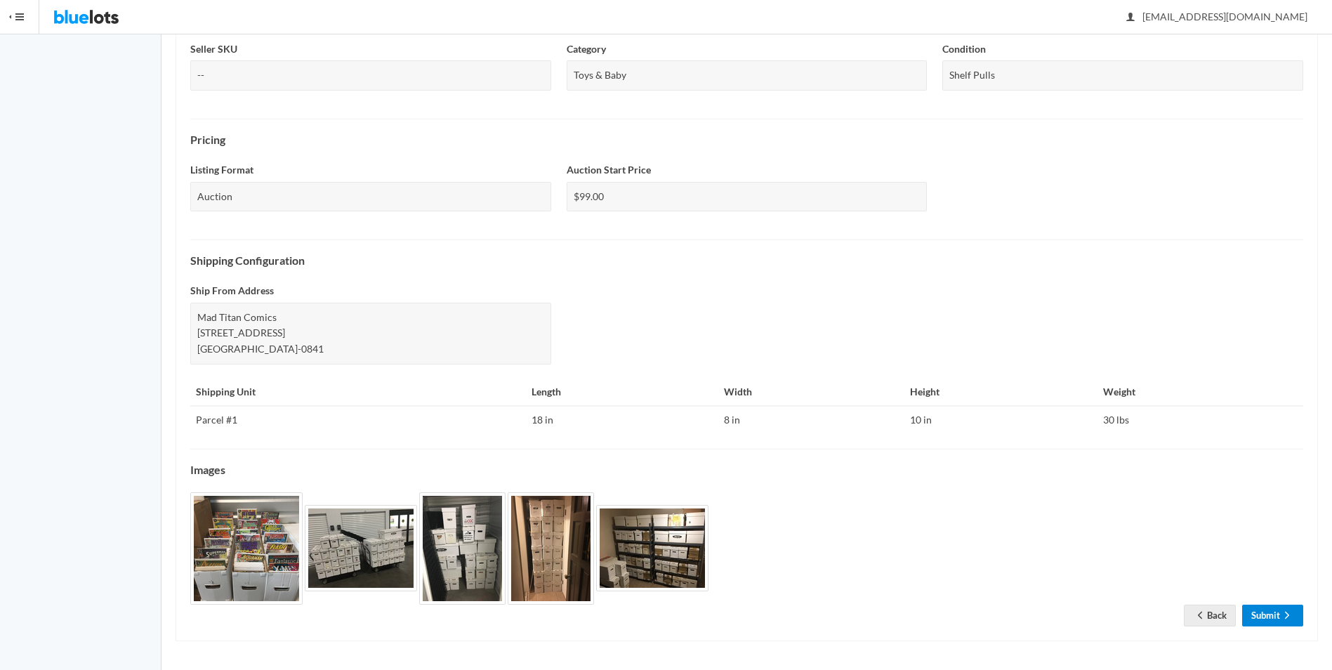
click at [1268, 617] on link "Submit" at bounding box center [1272, 616] width 61 height 22
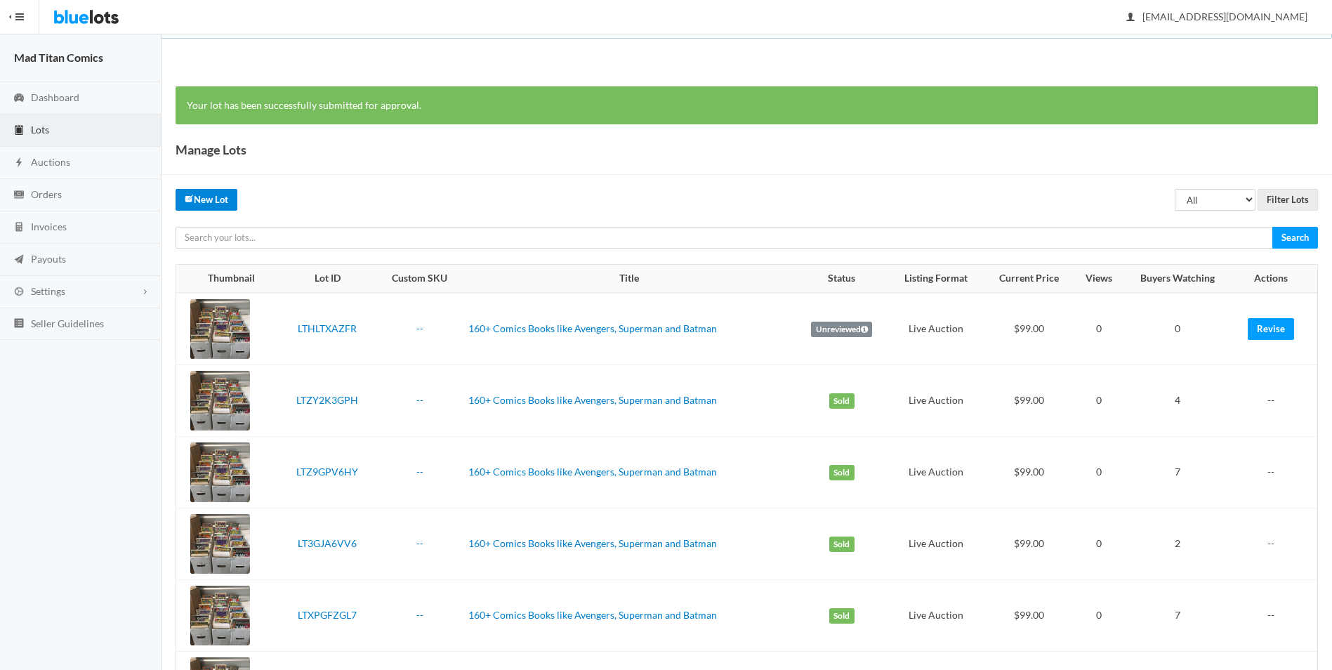
click at [209, 199] on link "New Lot" at bounding box center [207, 200] width 62 height 22
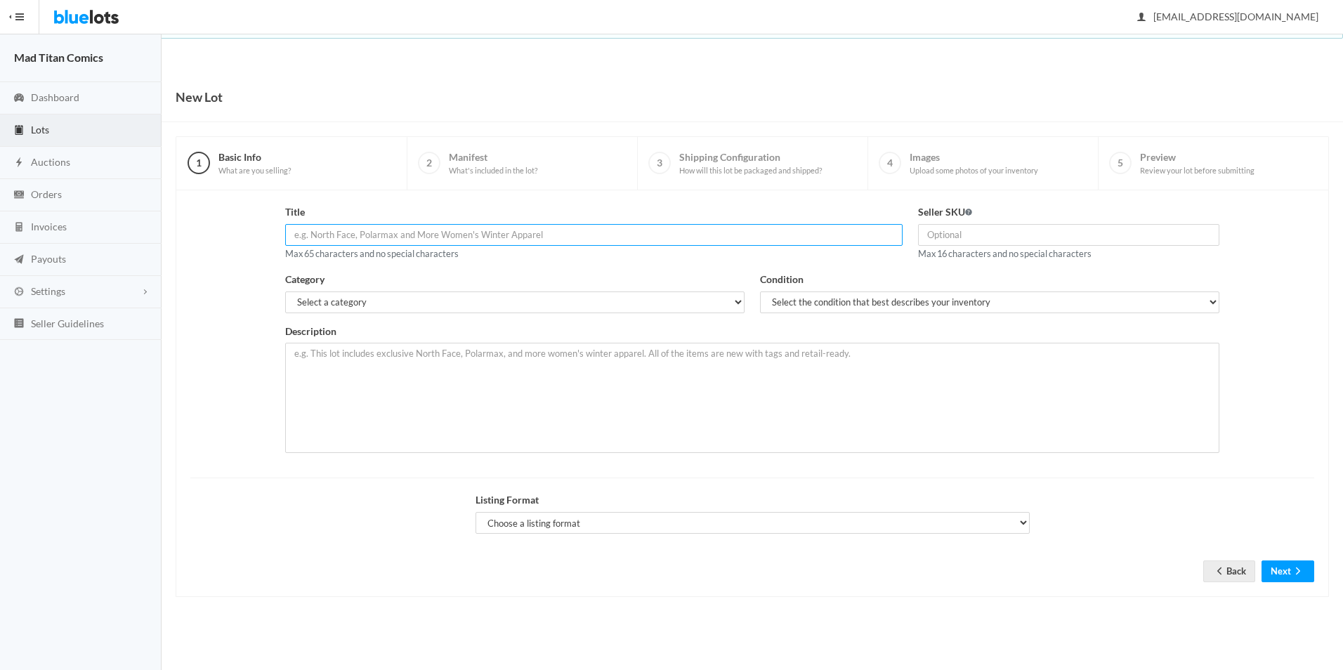
click at [392, 243] on input "text" at bounding box center [593, 235] width 617 height 22
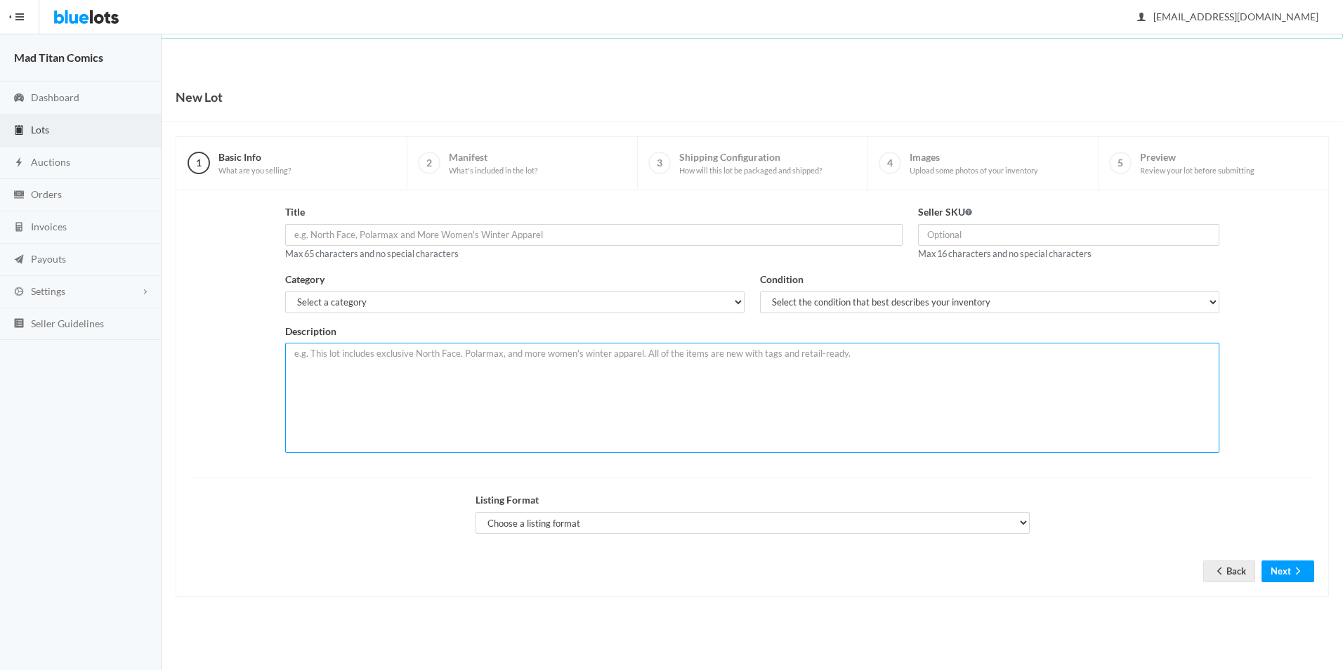
click at [375, 431] on textarea at bounding box center [752, 398] width 934 height 110
paste textarea "This is a Mixed Lot of 160-175 Comic Books. Great for Gifts, Resale, and Collec…"
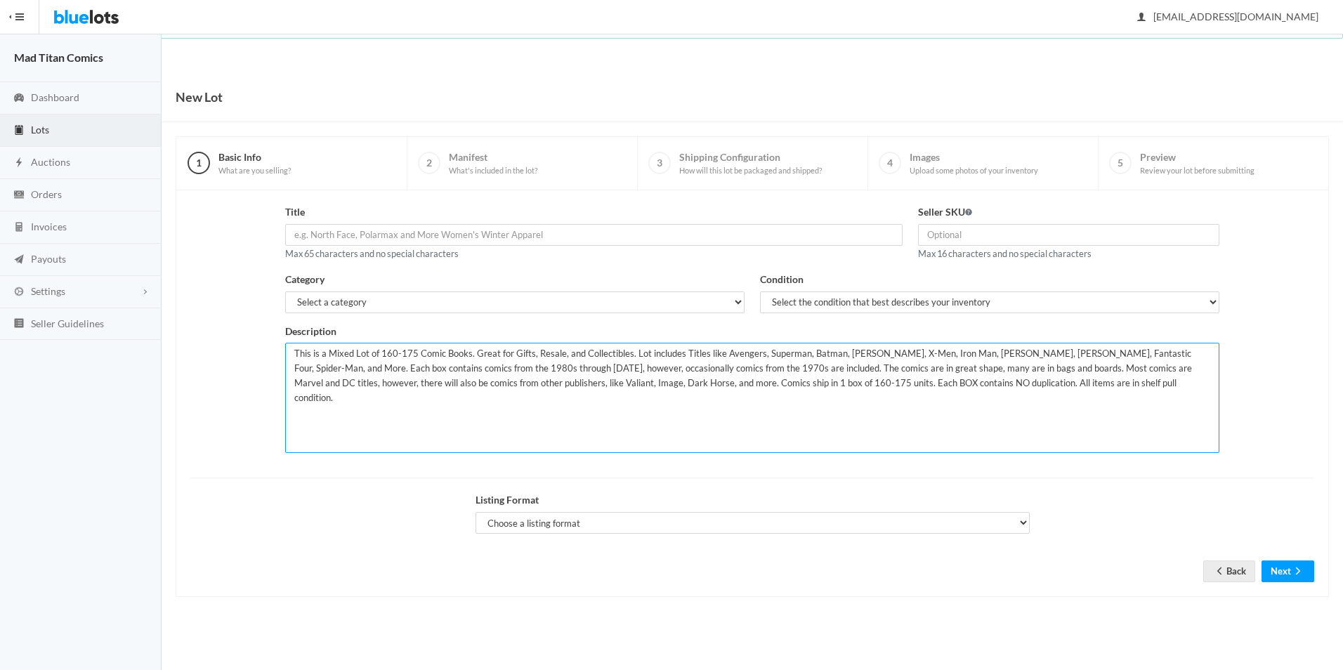
type textarea "This is a Mixed Lot of 160-175 Comic Books. Great for Gifts, Resale, and Collec…"
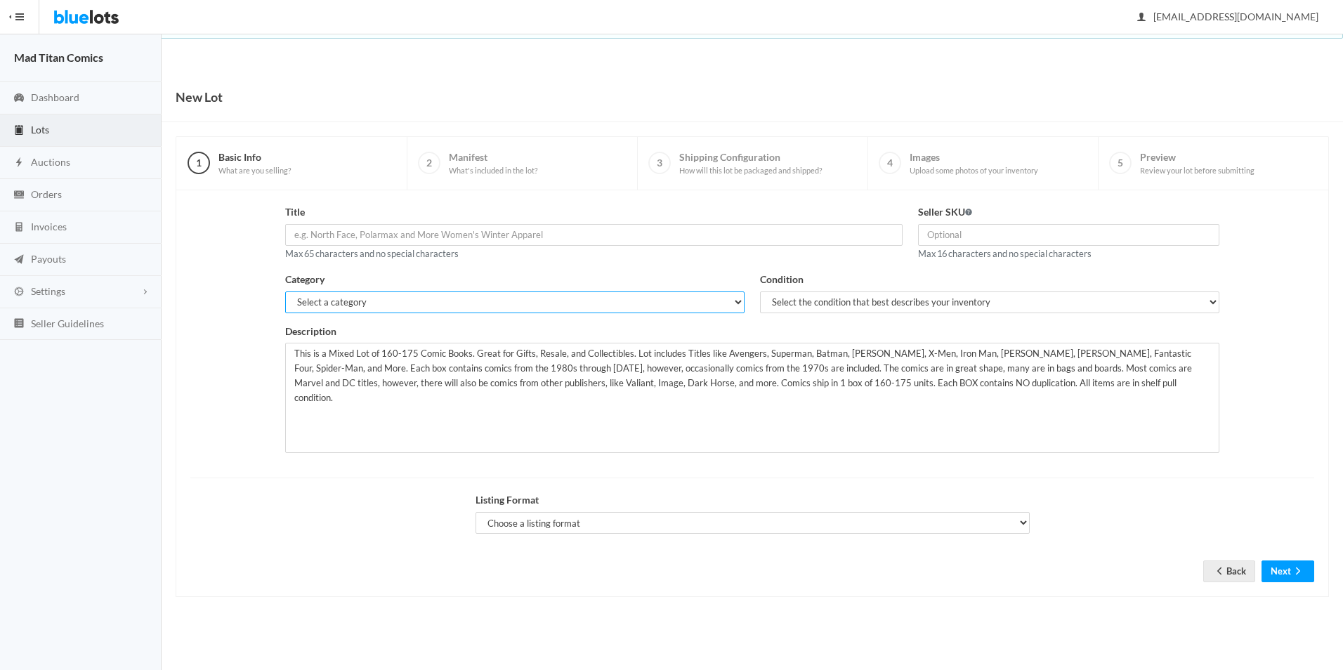
click at [353, 302] on select "Select a category Electronics Clothing, Shoes & Accessories Appliances Home & G…" at bounding box center [514, 302] width 459 height 22
select select "6"
click at [285, 291] on select "Select a category Electronics Clothing, Shoes & Accessories Appliances Home & G…" at bounding box center [514, 302] width 459 height 22
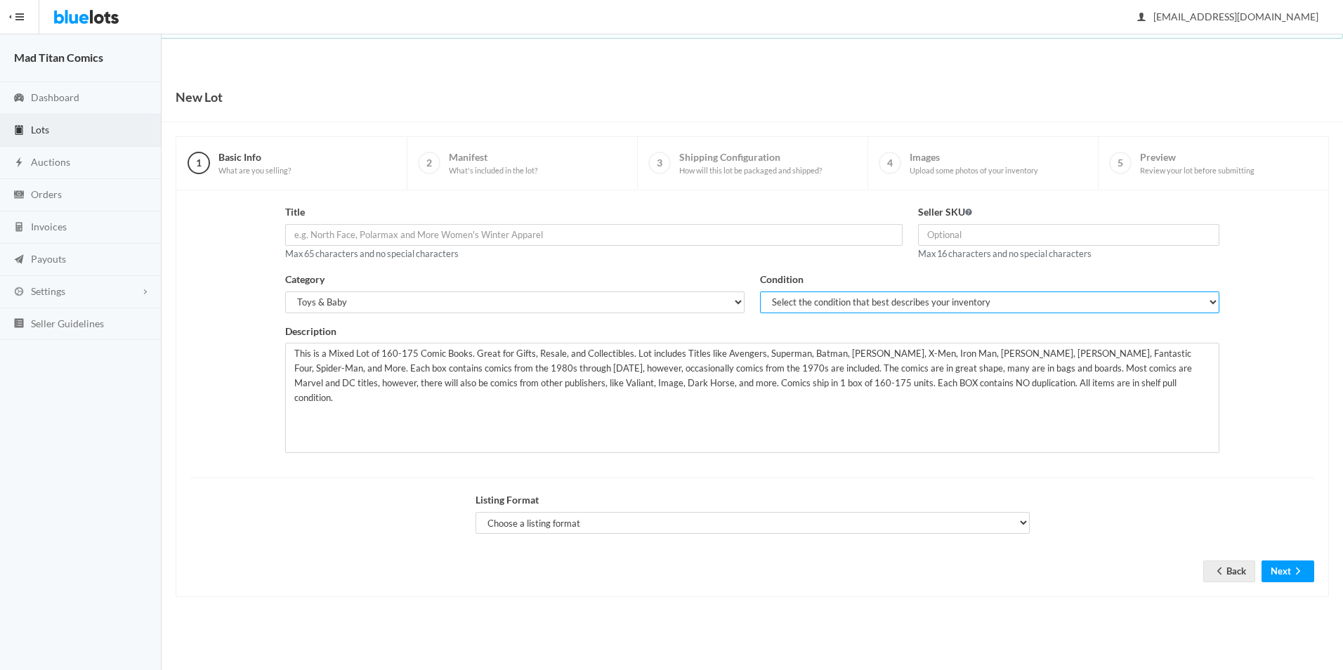
click at [808, 306] on select "Select the condition that best describes your inventory Brand New Shelf Pulls C…" at bounding box center [989, 302] width 459 height 22
click at [760, 291] on select "Select the condition that best describes your inventory Brand New Shelf Pulls C…" at bounding box center [989, 302] width 459 height 22
click at [824, 303] on select "Select the condition that best describes your inventory Brand New Shelf Pulls C…" at bounding box center [989, 302] width 459 height 22
select select "2"
click at [760, 291] on select "Select the condition that best describes your inventory Brand New Shelf Pulls C…" at bounding box center [989, 302] width 459 height 22
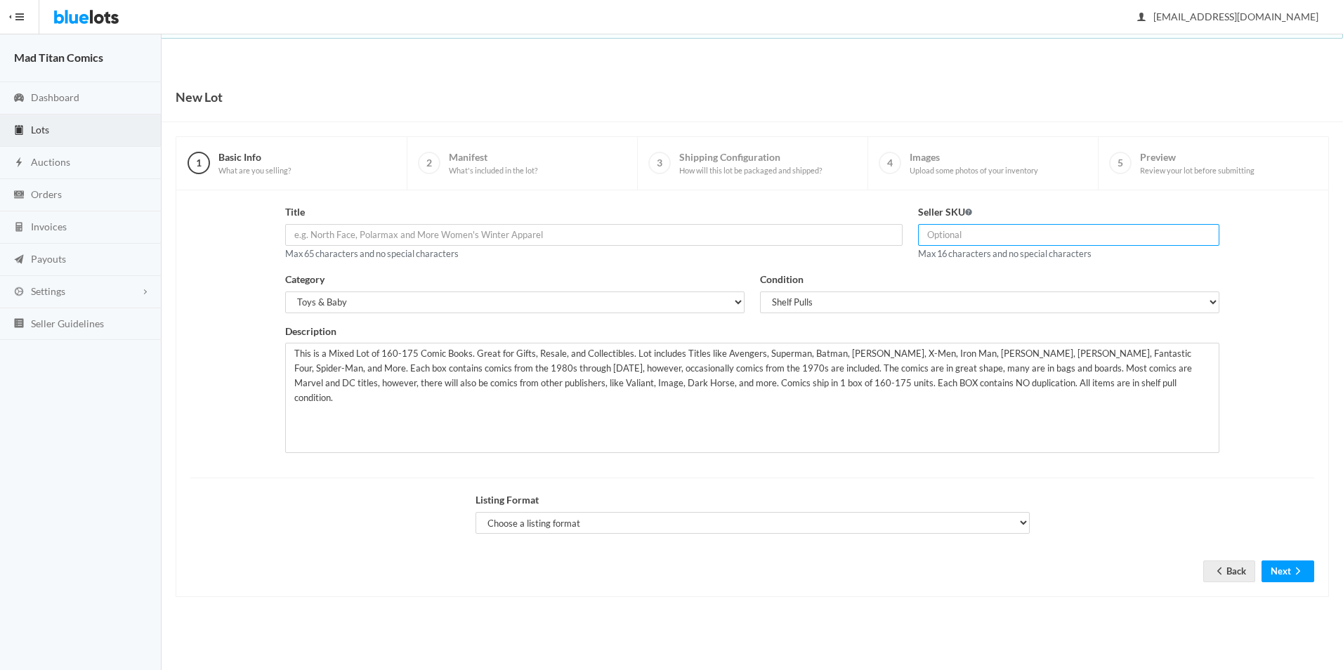
click at [966, 224] on input "text" at bounding box center [1068, 235] width 301 height 22
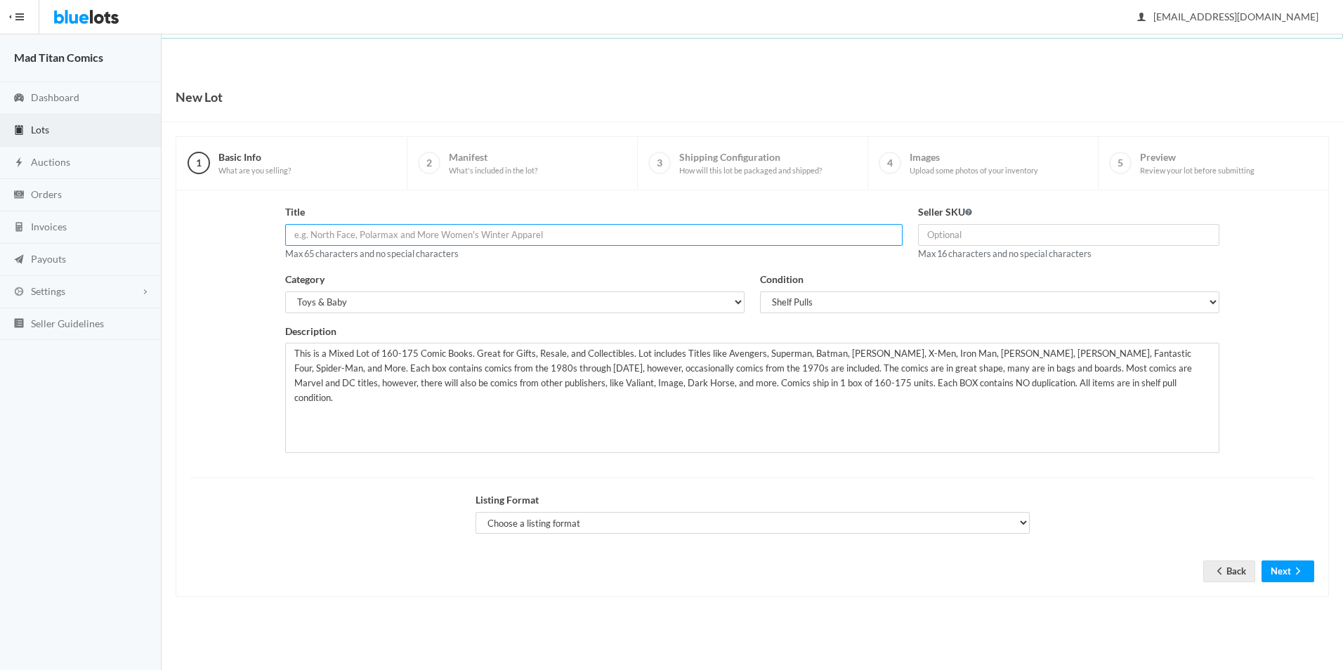
click at [374, 240] on input "text" at bounding box center [593, 235] width 617 height 22
paste input "160+ Comics Books like Avengers, Superman and Batman"
type input "160+ Comics Books like Avengers, Superman and Batman"
click at [569, 520] on select "Choose a listing format Auction Buy Now" at bounding box center [753, 523] width 554 height 22
select select "true"
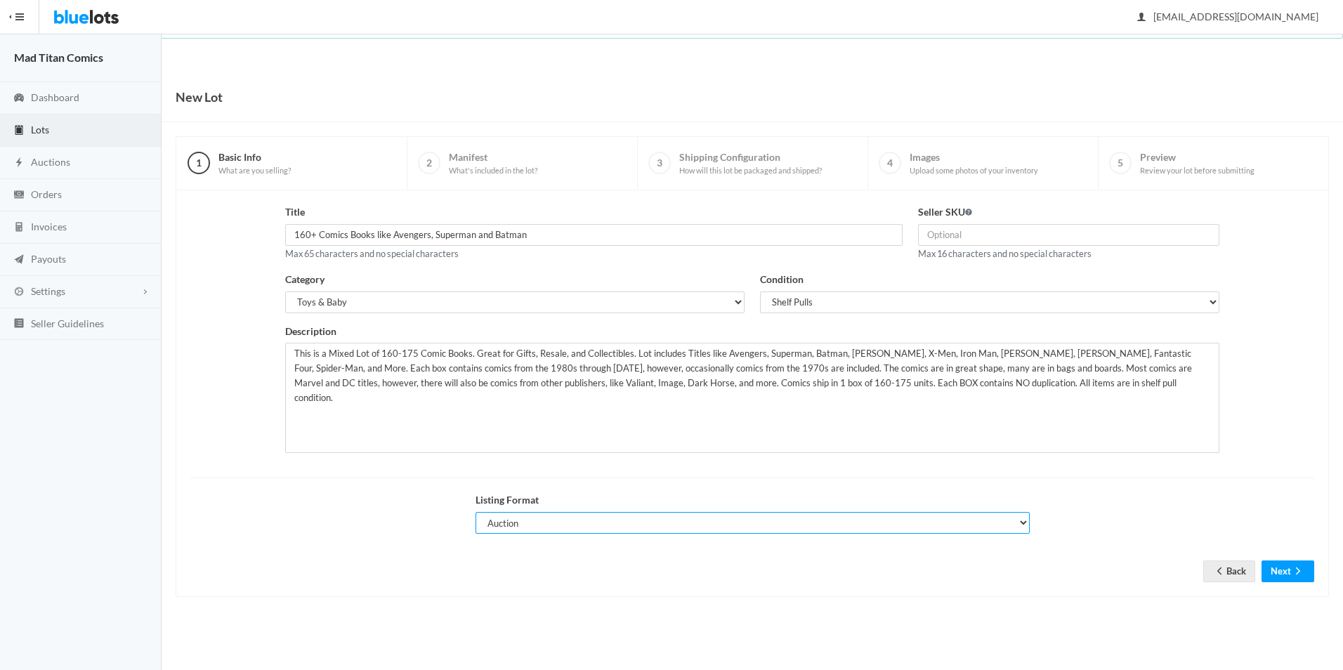
click at [476, 512] on select "Choose a listing format Auction Buy Now" at bounding box center [753, 523] width 554 height 22
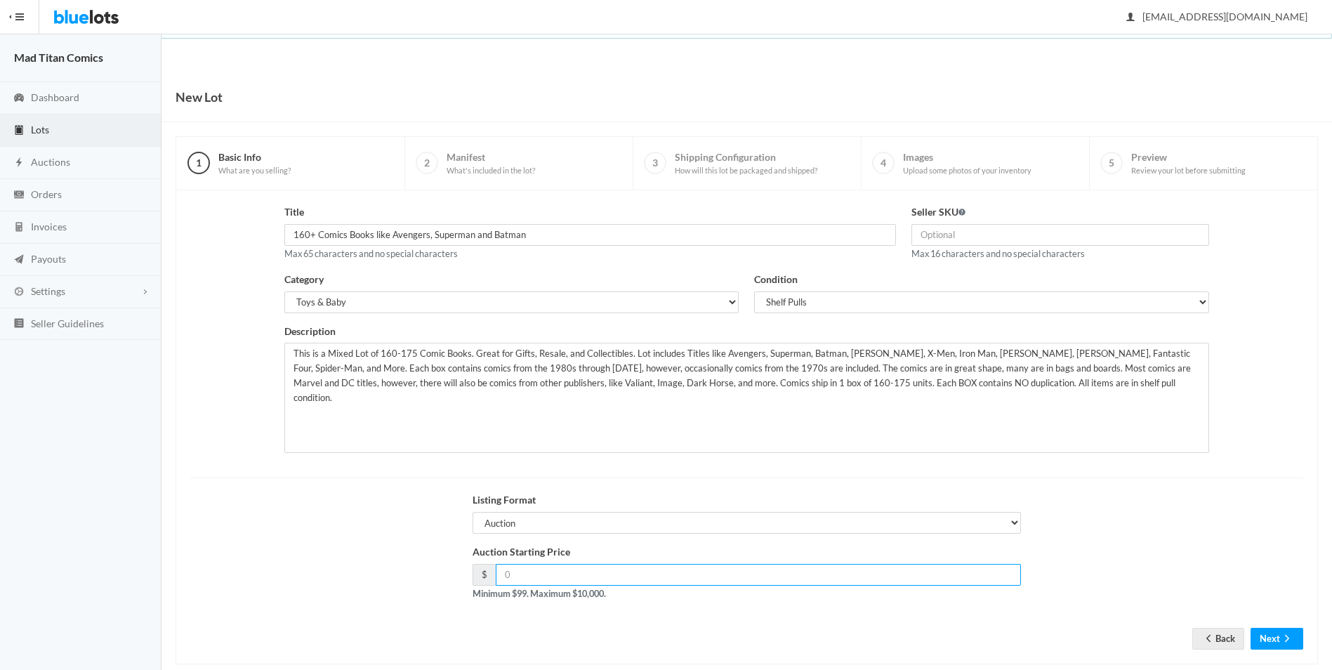
click at [535, 579] on input "number" at bounding box center [759, 575] width 526 height 22
type input "99"
click at [388, 563] on div "Auction Starting Price $ 99 Minimum $99. Maximum $10,000." at bounding box center [747, 577] width 1129 height 67
click at [1288, 643] on icon "arrow forward" at bounding box center [1287, 638] width 14 height 11
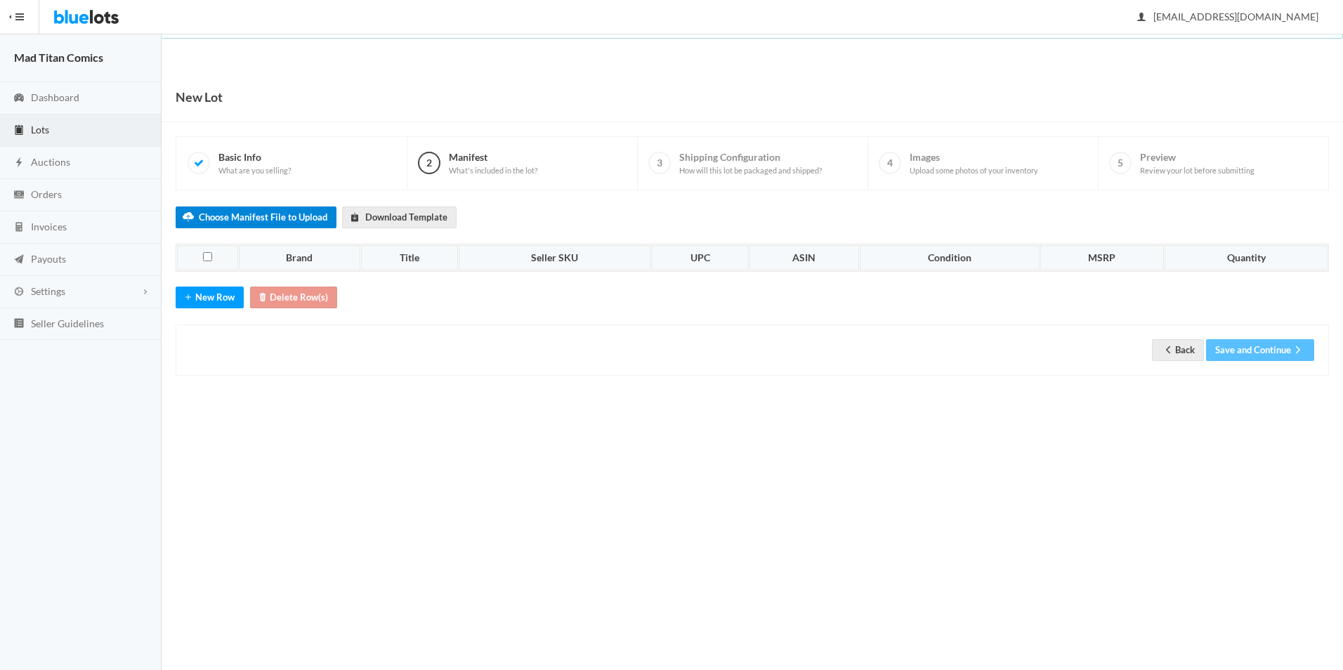
click at [272, 216] on label "Choose Manifest File to Upload" at bounding box center [256, 217] width 161 height 22
click at [0, 0] on input "Choose Manifest File to Upload" at bounding box center [0, 0] width 0 height 0
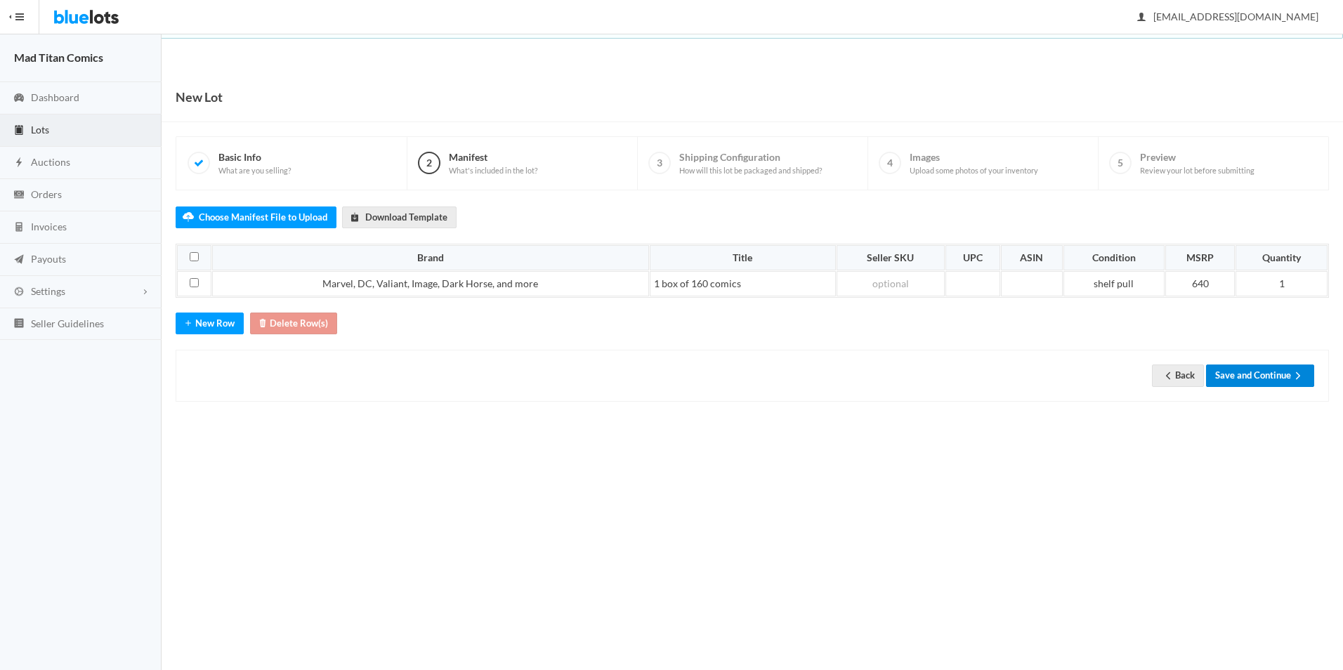
click at [1250, 381] on button "Save and Continue" at bounding box center [1260, 376] width 108 height 22
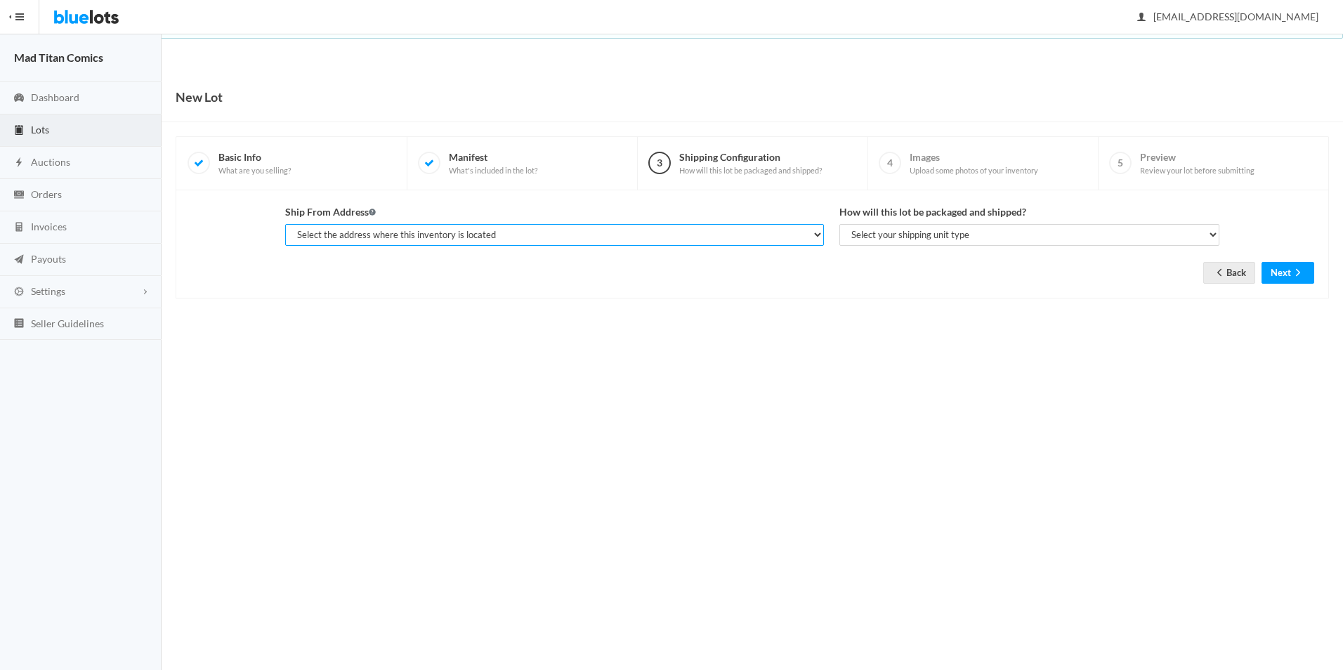
click at [818, 237] on select "Select the address where this inventory is located Mad Titan Comics, [STREET_AD…" at bounding box center [554, 235] width 538 height 22
select select "17761"
click at [285, 224] on select "Select the address where this inventory is located Mad Titan Comics, [STREET_AD…" at bounding box center [554, 235] width 538 height 22
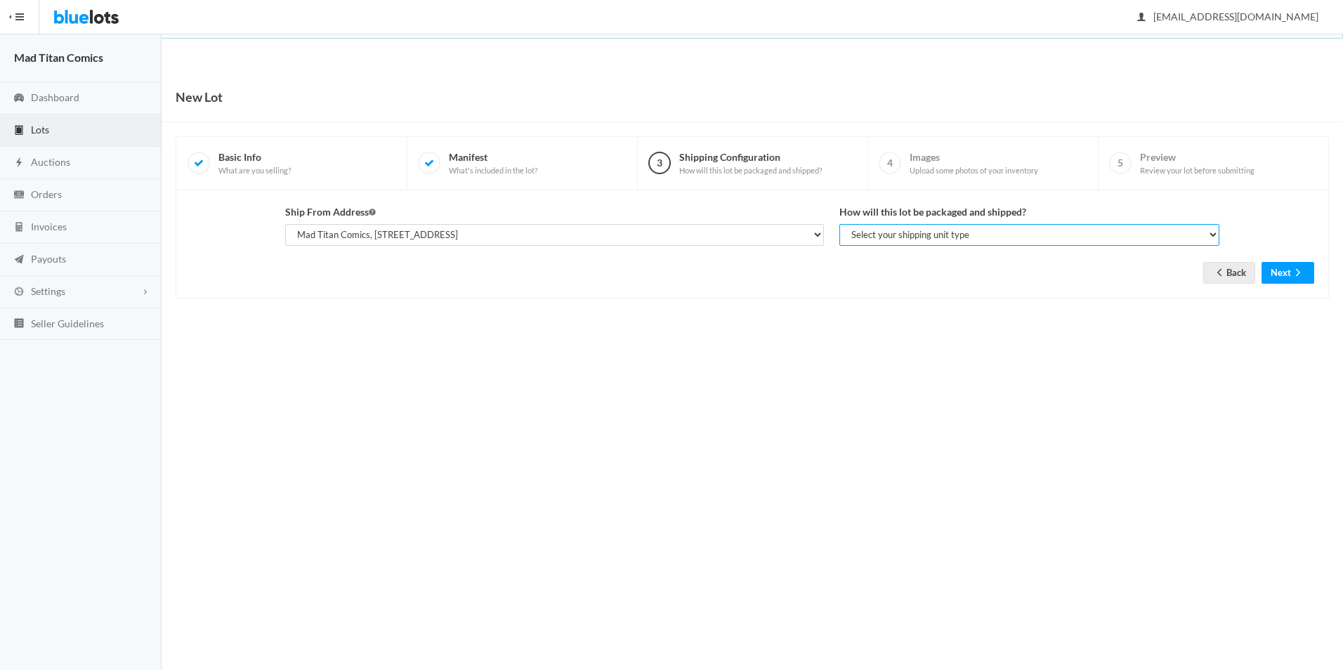
click at [926, 234] on select "Select your shipping unit type Parcel Pallet Truckload" at bounding box center [1029, 235] width 380 height 22
select select "parcel"
click at [839, 224] on select "Select your shipping unit type Parcel Pallet Truckload" at bounding box center [1029, 235] width 380 height 22
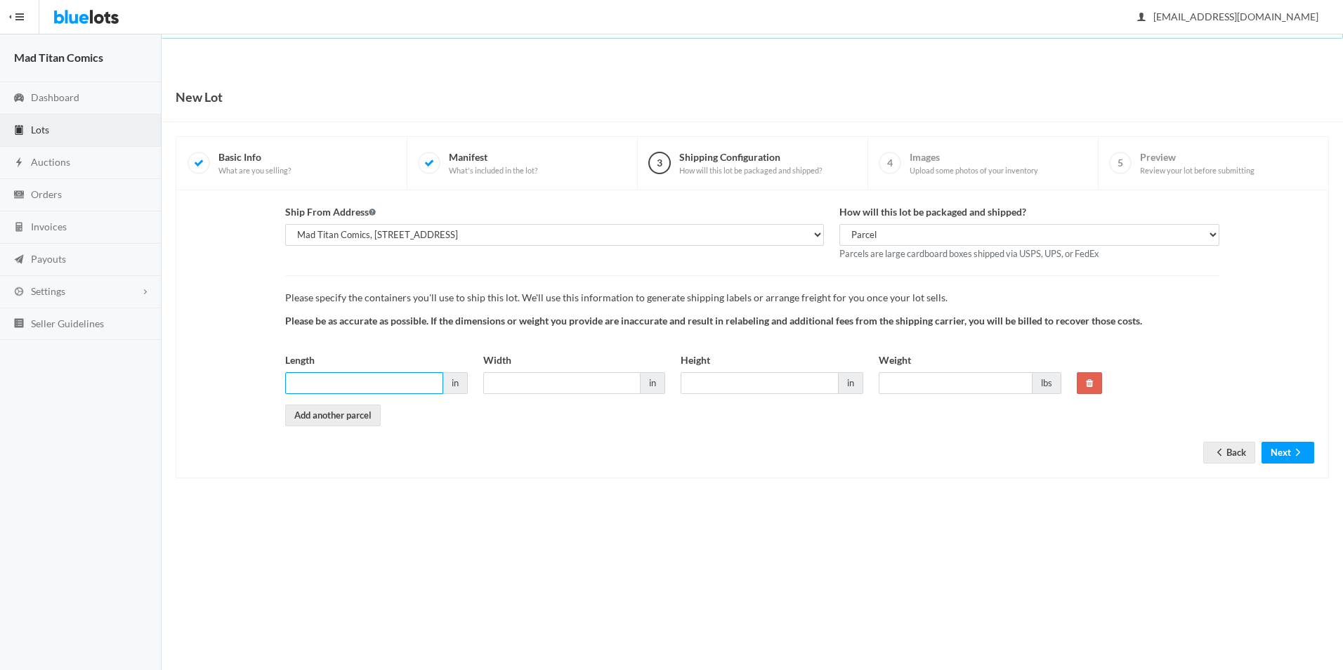
click at [381, 380] on input "Length" at bounding box center [364, 383] width 158 height 22
type input "18"
click at [544, 391] on input "Width" at bounding box center [562, 383] width 158 height 22
type input "8"
click at [718, 393] on input "Height" at bounding box center [760, 383] width 158 height 22
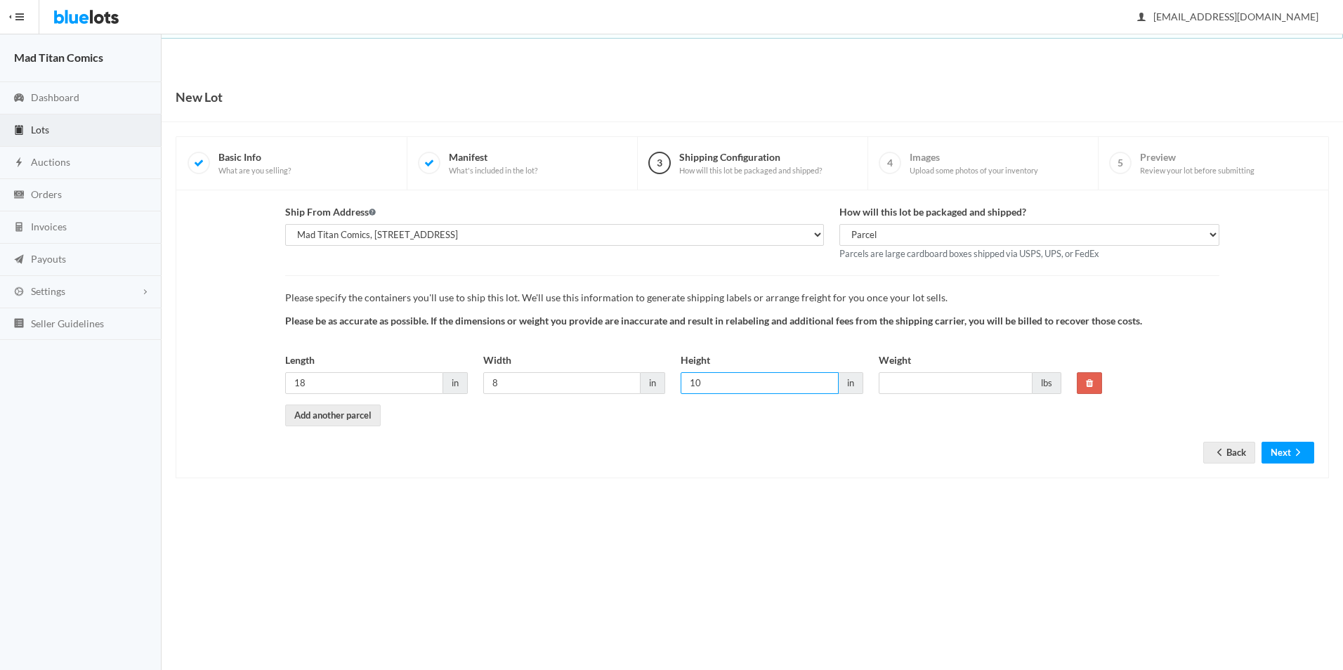
type input "10"
click at [912, 383] on input "Weight" at bounding box center [956, 383] width 154 height 22
click at [945, 450] on div "Ship From Address Select the address where this inventory is located Mad Titan …" at bounding box center [752, 333] width 1124 height 259
drag, startPoint x: 1018, startPoint y: 408, endPoint x: 1006, endPoint y: 400, distance: 13.6
click at [1017, 407] on div "Please specify the containers you'll use to ship this lot. We'll use this infor…" at bounding box center [752, 350] width 934 height 150
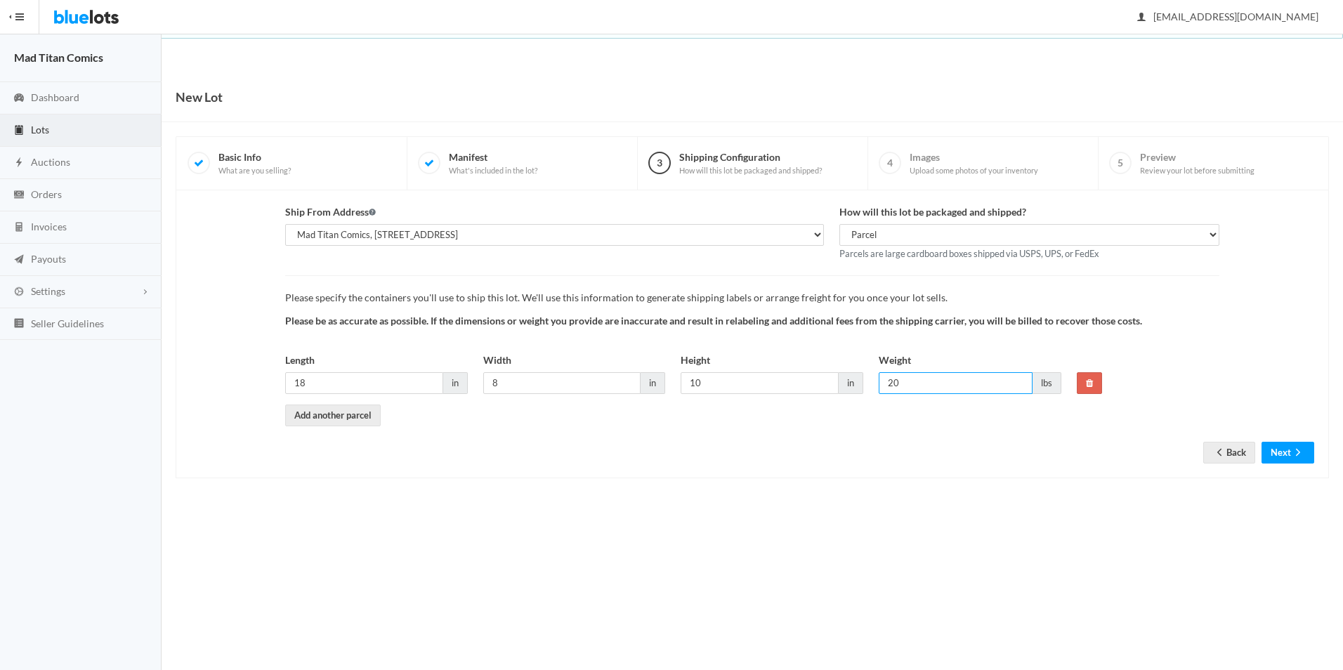
click at [972, 391] on input "20" at bounding box center [956, 383] width 154 height 22
drag, startPoint x: 964, startPoint y: 391, endPoint x: 870, endPoint y: 391, distance: 94.8
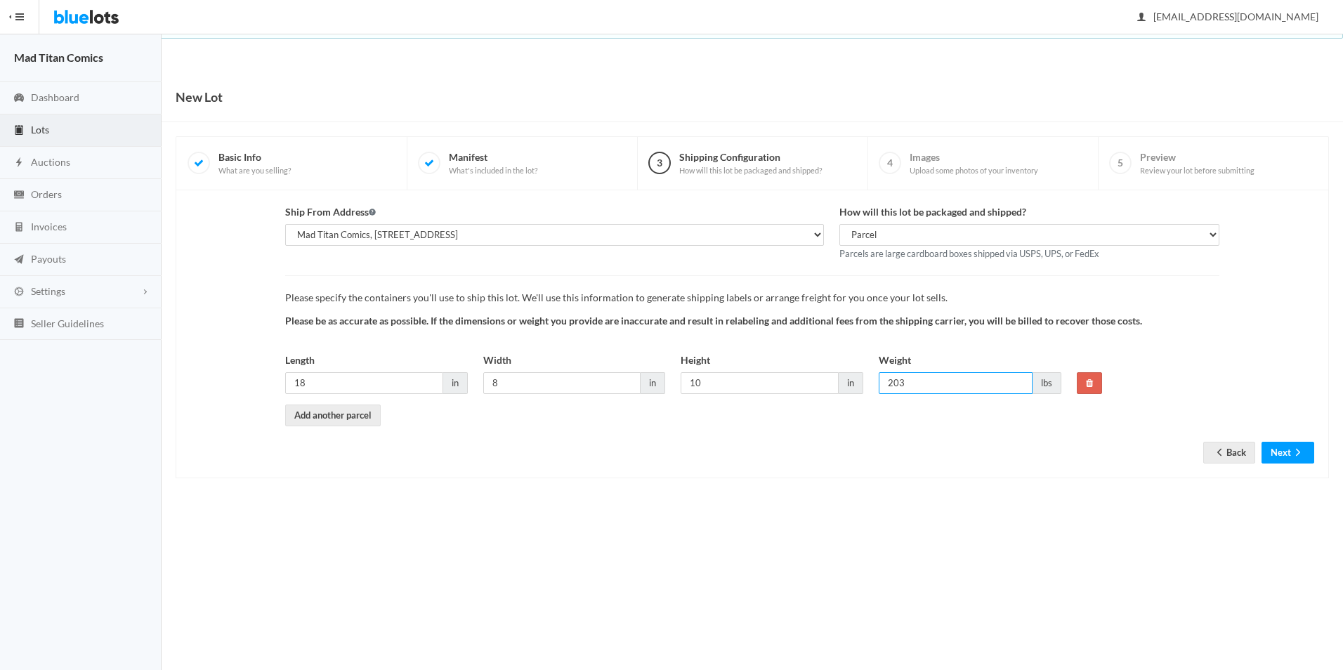
click at [870, 391] on div "Length 18 in Width 8 in Height 10 in Weight 203 lbs" at bounding box center [672, 379] width 791 height 52
type input "30"
click at [1046, 450] on div "Ship From Address Select the address where this inventory is located Mad Titan …" at bounding box center [752, 333] width 1124 height 259
click at [1280, 460] on button "Next" at bounding box center [1287, 453] width 53 height 22
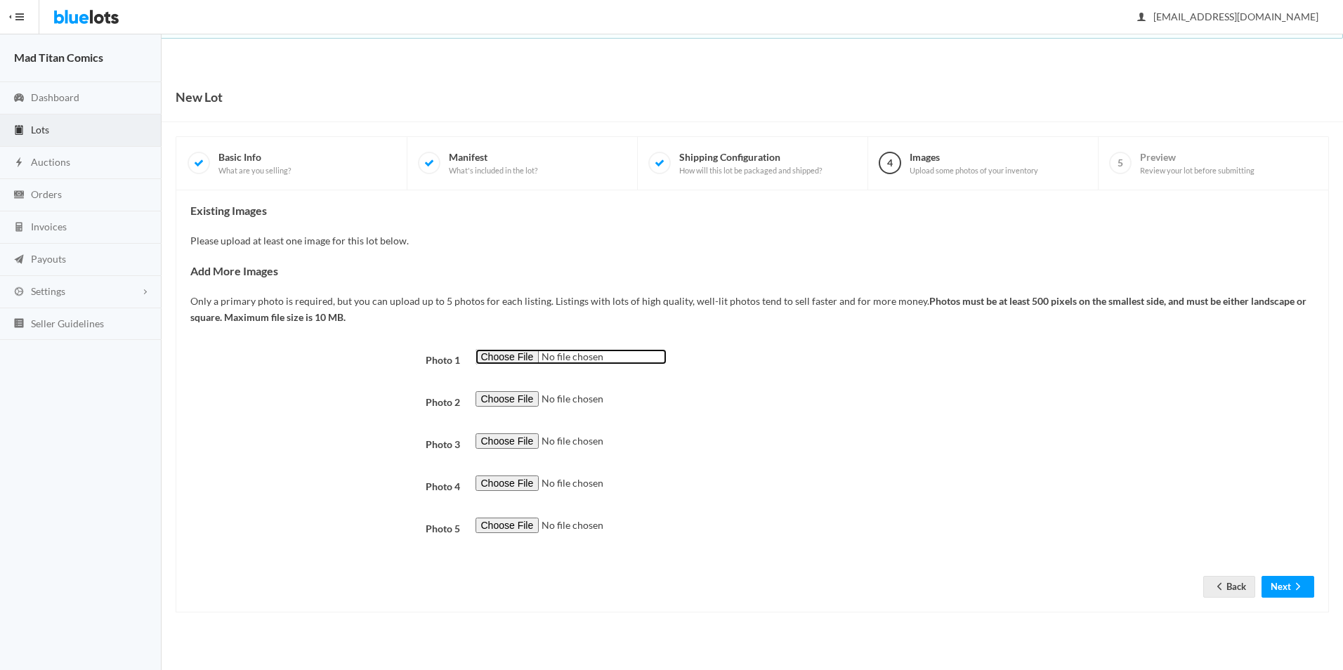
click at [507, 352] on input "file" at bounding box center [571, 357] width 191 height 16
type input "C:\fakepath\AD PIC.JPG"
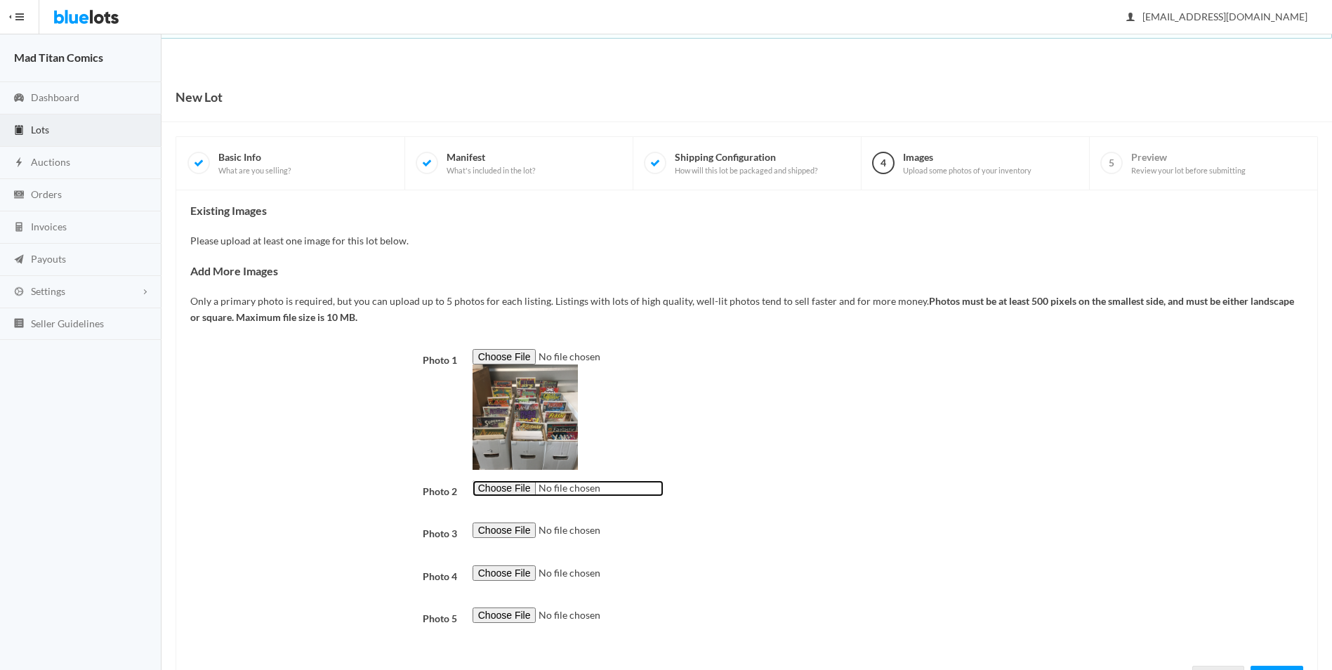
click at [494, 485] on input "file" at bounding box center [568, 488] width 191 height 16
type input "C:\fakepath\IMG_2458.JPG"
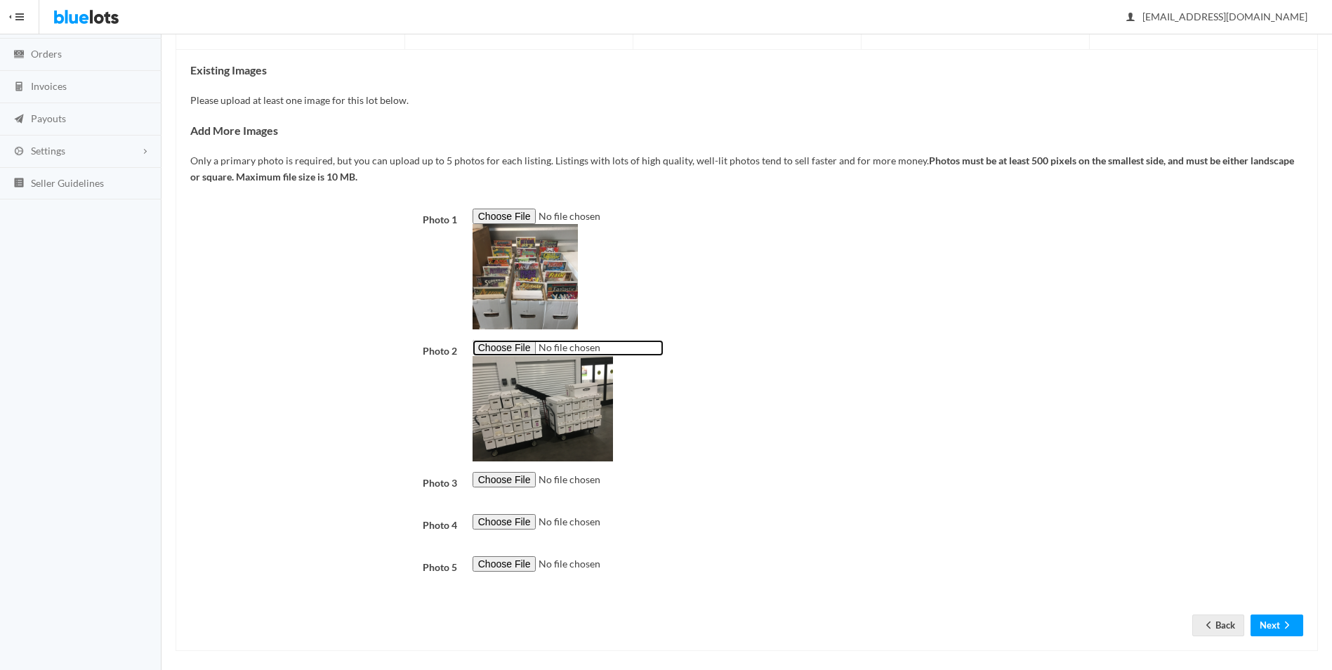
scroll to position [150, 0]
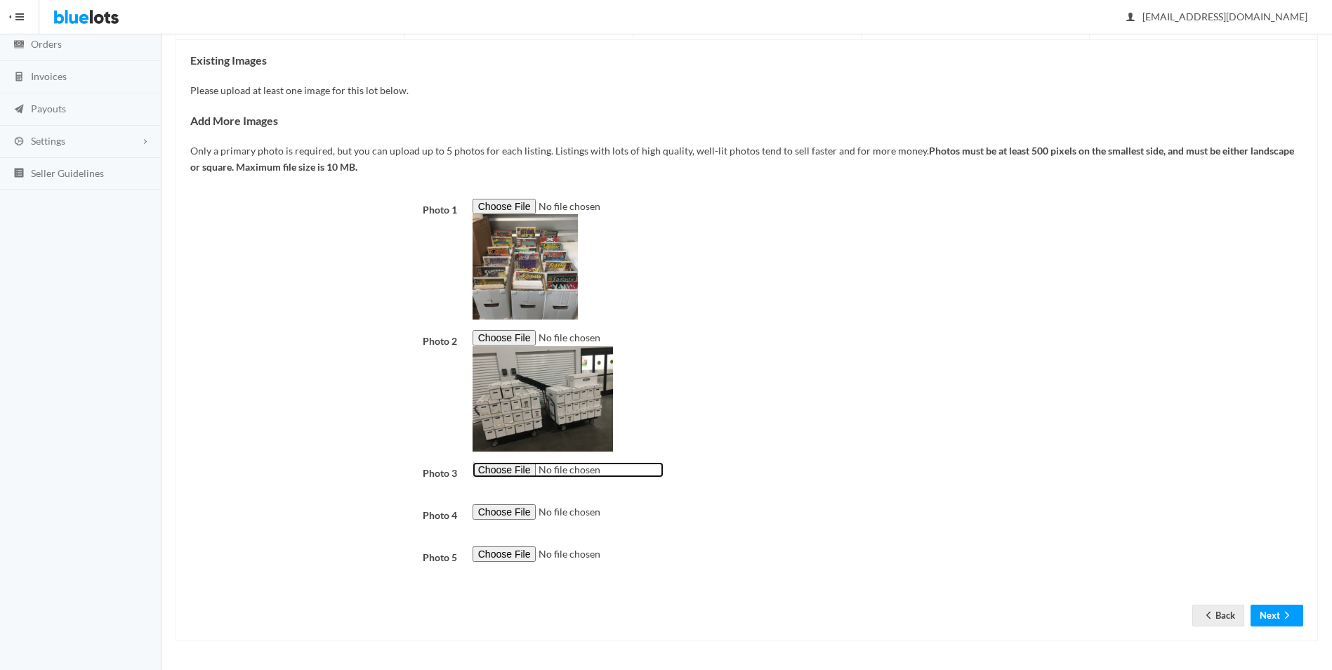
click at [494, 474] on input "file" at bounding box center [568, 470] width 191 height 16
type input "C:\fakepath\IMG_0630.JPG"
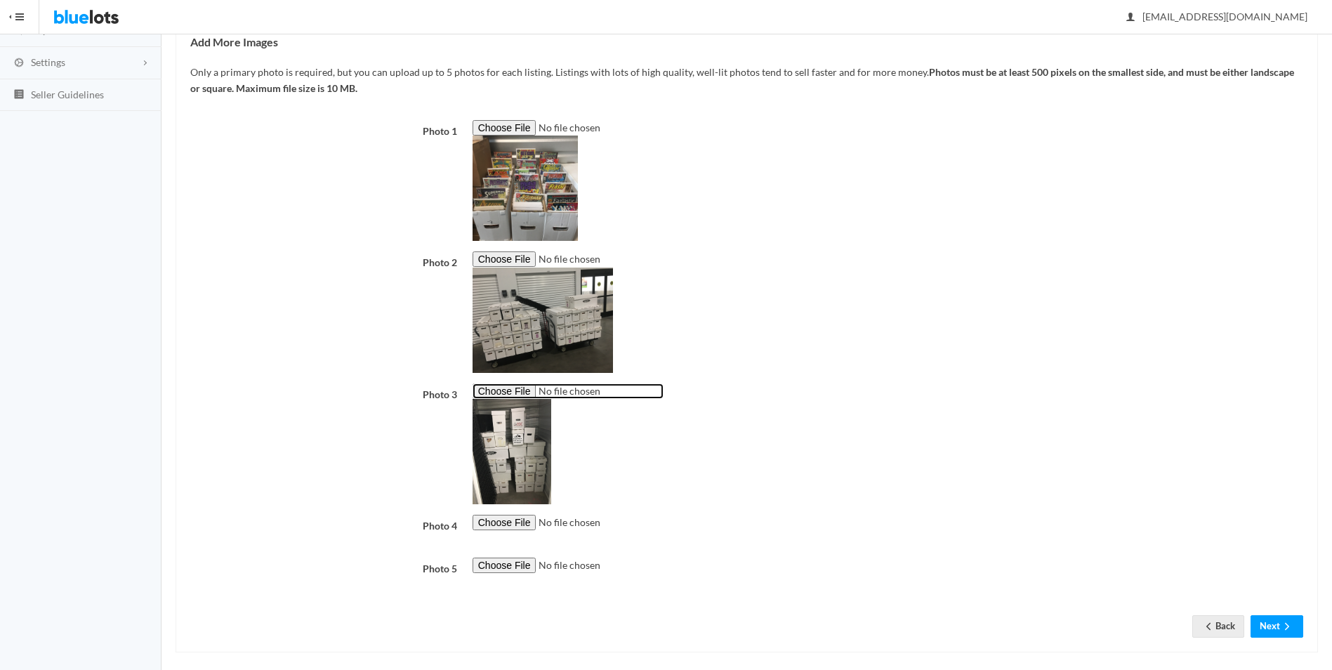
scroll to position [240, 0]
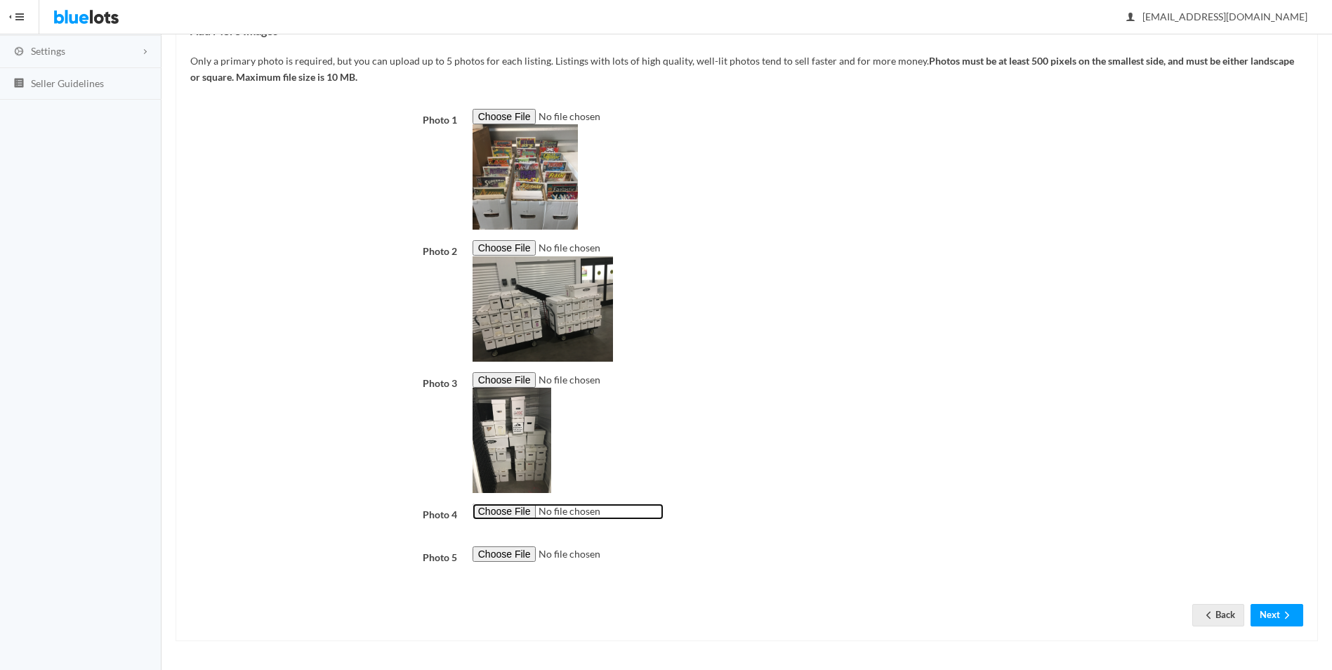
click at [506, 511] on input "file" at bounding box center [568, 512] width 191 height 16
type input "C:\fakepath\IMG_0063.JPG"
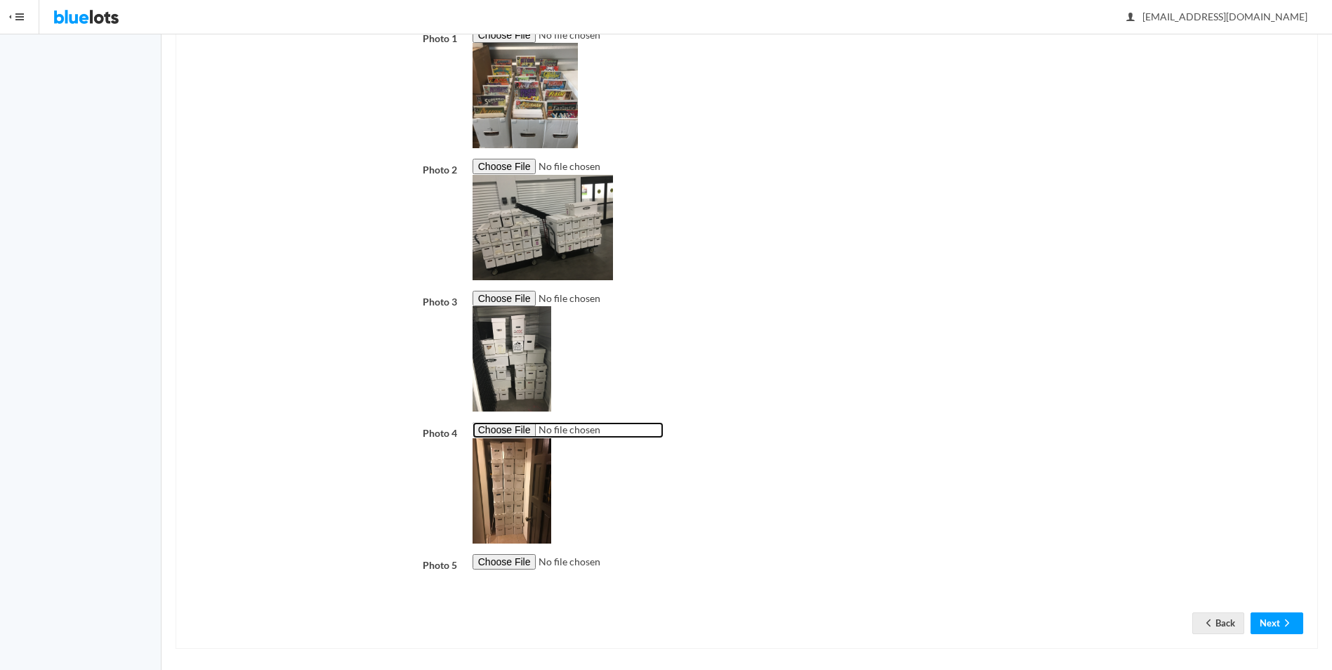
scroll to position [329, 0]
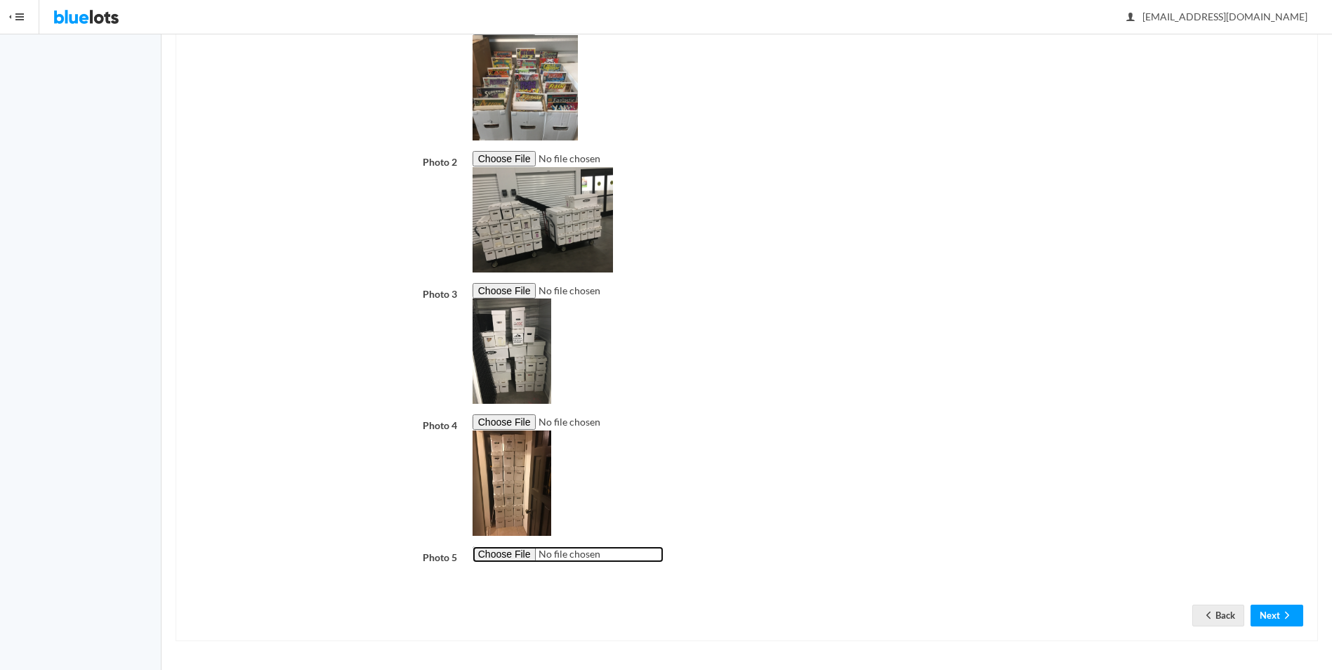
click at [530, 556] on input "file" at bounding box center [568, 554] width 191 height 16
type input "C:\fakepath\IMG_8633.JPG"
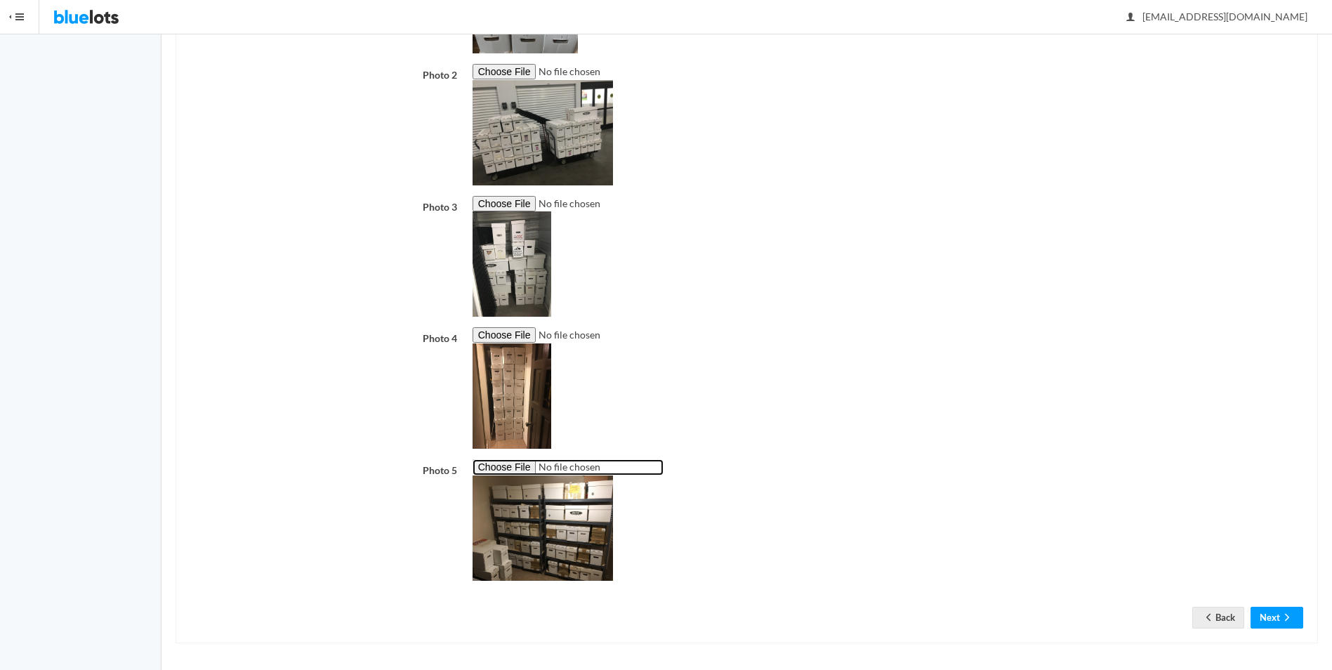
scroll to position [419, 0]
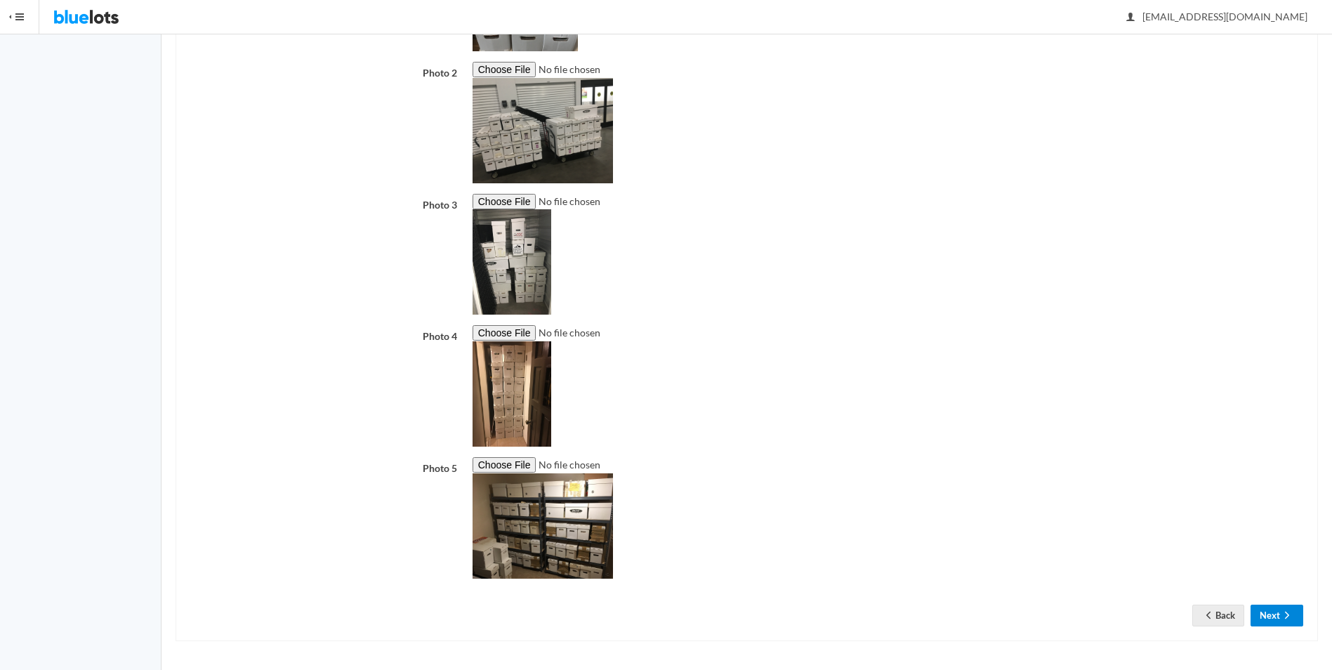
click at [1284, 619] on icon "arrow forward" at bounding box center [1287, 615] width 14 height 11
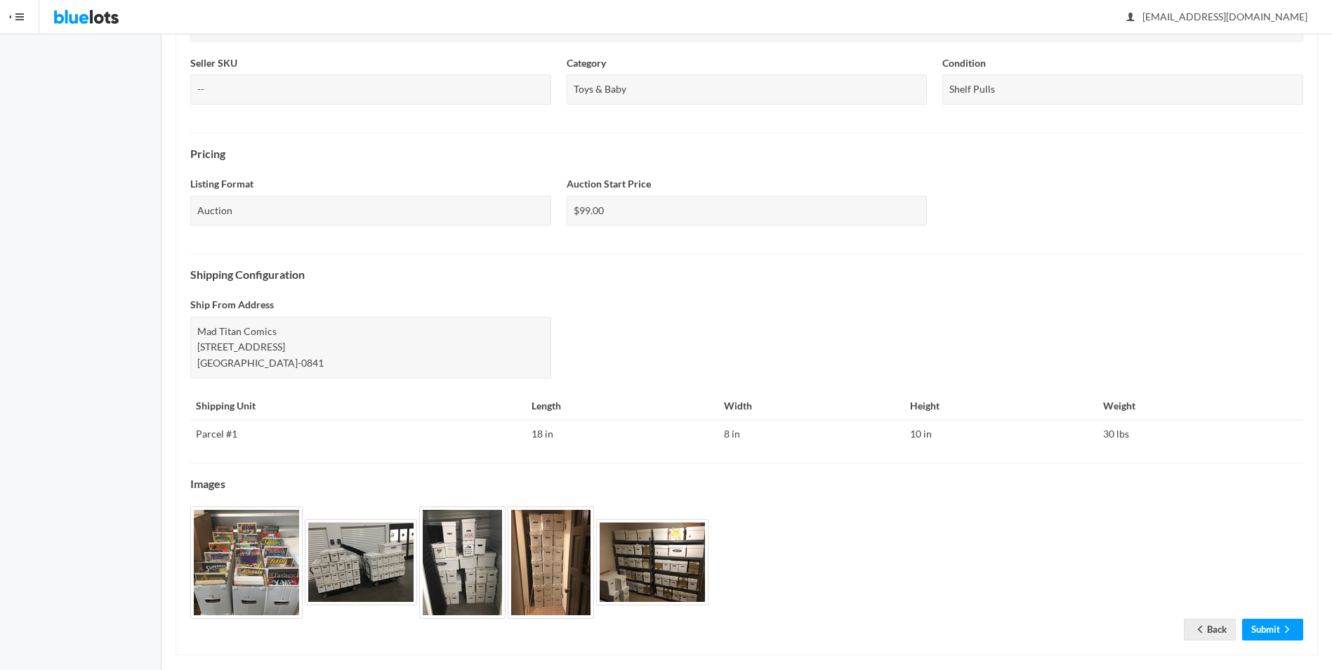
scroll to position [374, 0]
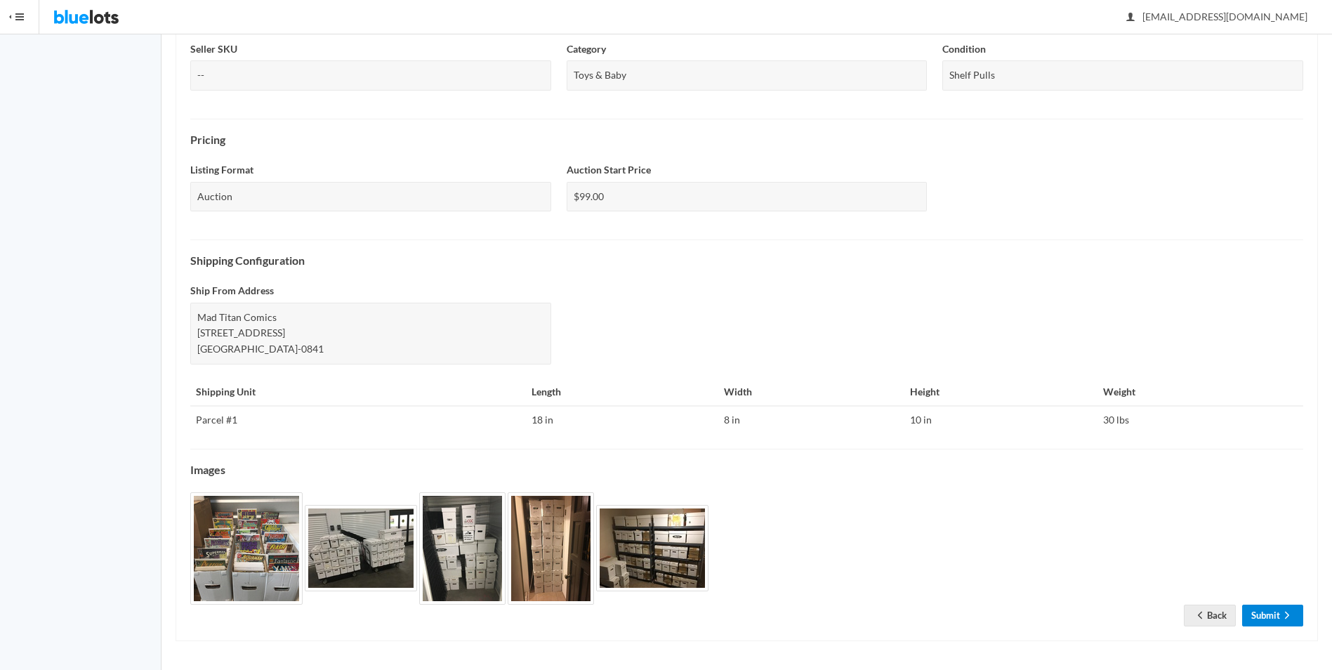
click at [1273, 620] on link "Submit" at bounding box center [1272, 616] width 61 height 22
